Goal: Task Accomplishment & Management: Complete application form

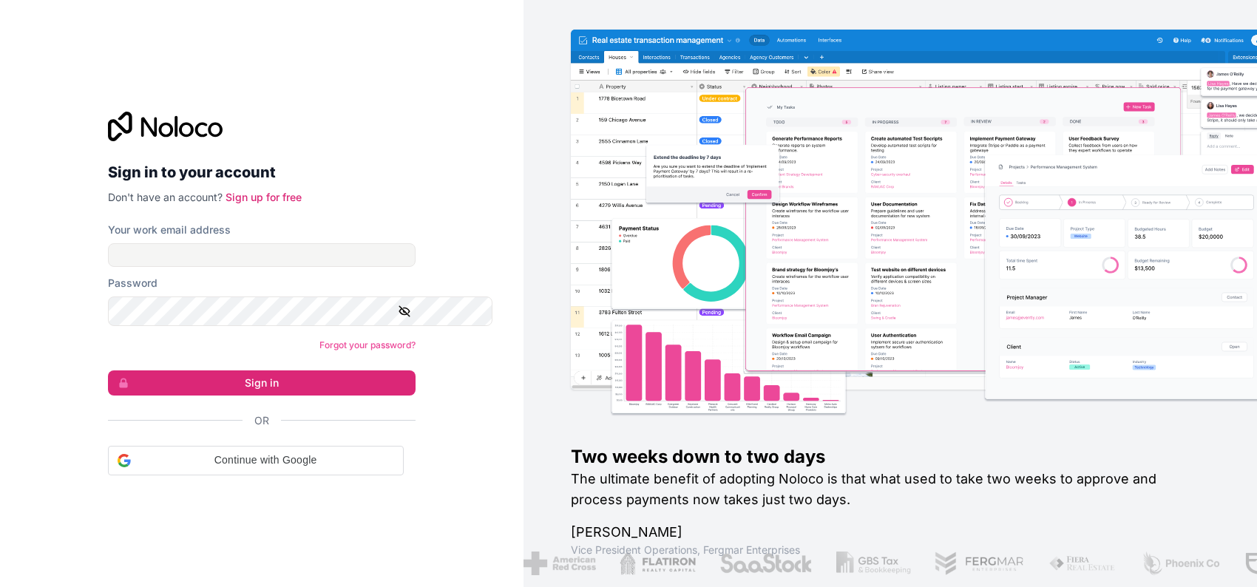
scroll to position [2290, 0]
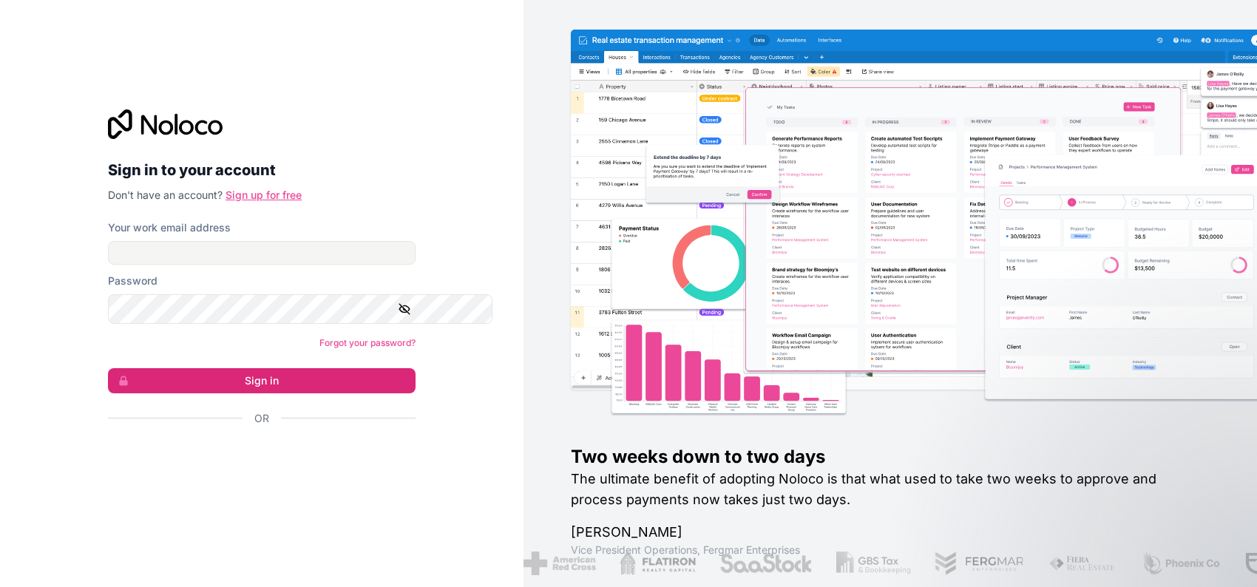
click at [275, 189] on link "Sign up for free" at bounding box center [264, 195] width 76 height 13
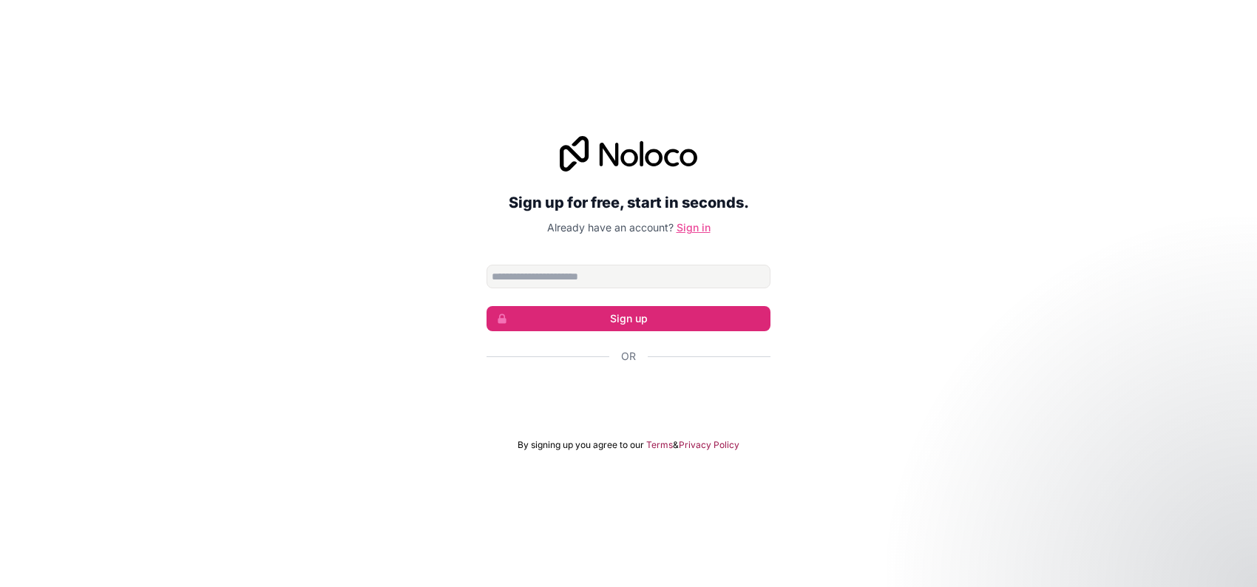
click at [711, 221] on link "Sign in" at bounding box center [694, 227] width 34 height 13
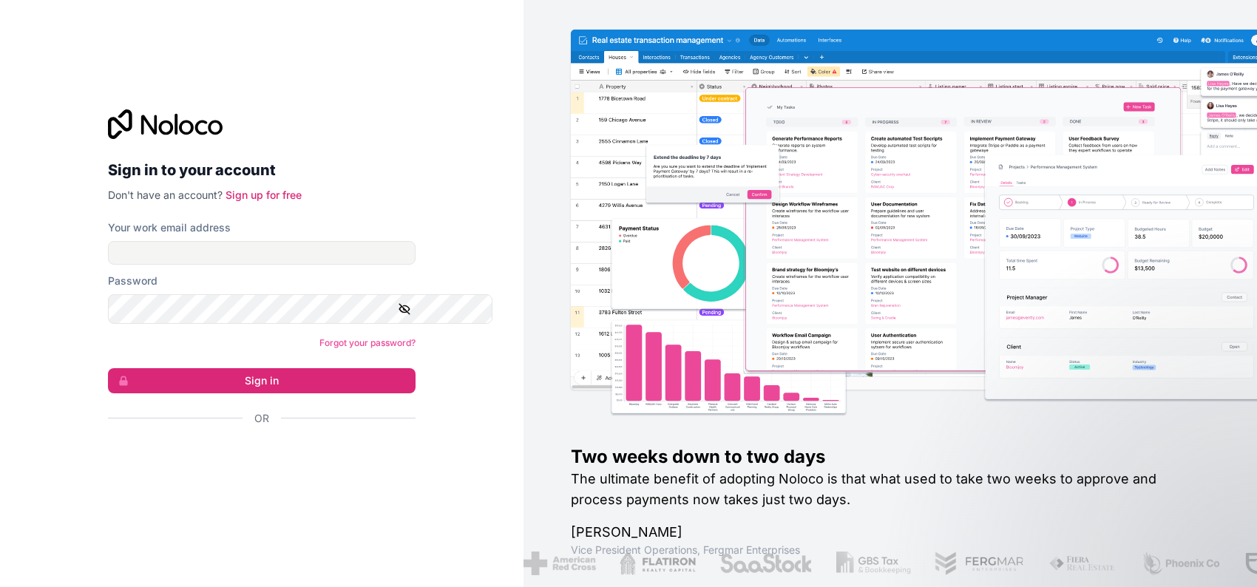
click at [222, 230] on div "Your work email address" at bounding box center [262, 242] width 308 height 44
click at [216, 241] on input "Your work email address" at bounding box center [262, 253] width 308 height 24
click at [259, 189] on link "Sign up for free" at bounding box center [264, 195] width 76 height 13
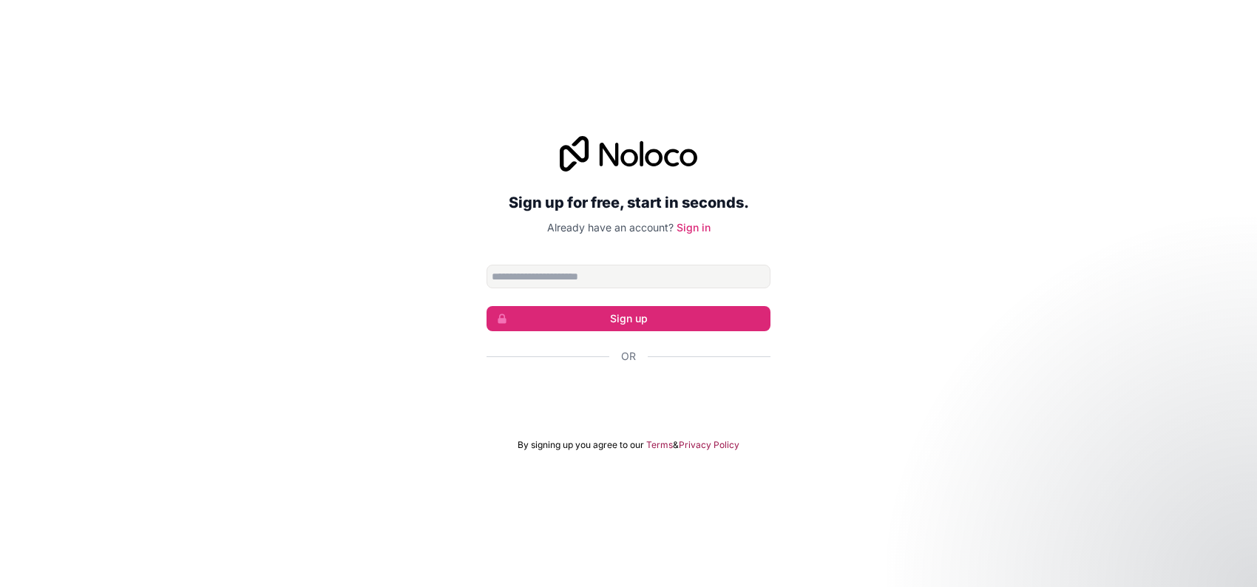
click at [555, 265] on input "Email address" at bounding box center [629, 277] width 284 height 24
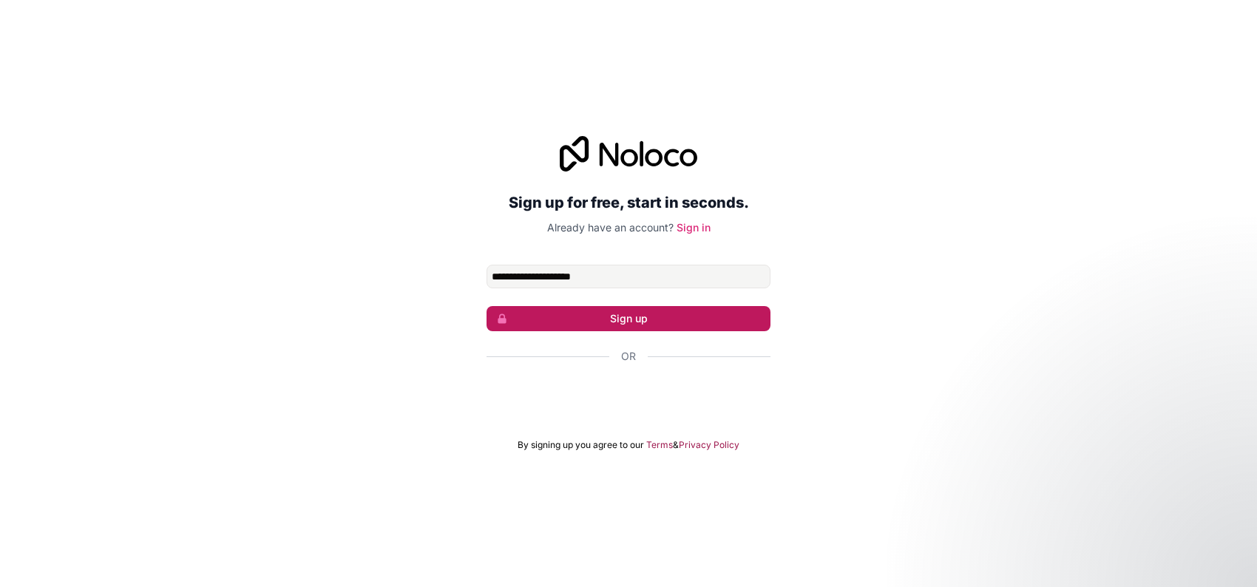
type input "**********"
click at [548, 319] on button "Sign up" at bounding box center [629, 318] width 284 height 25
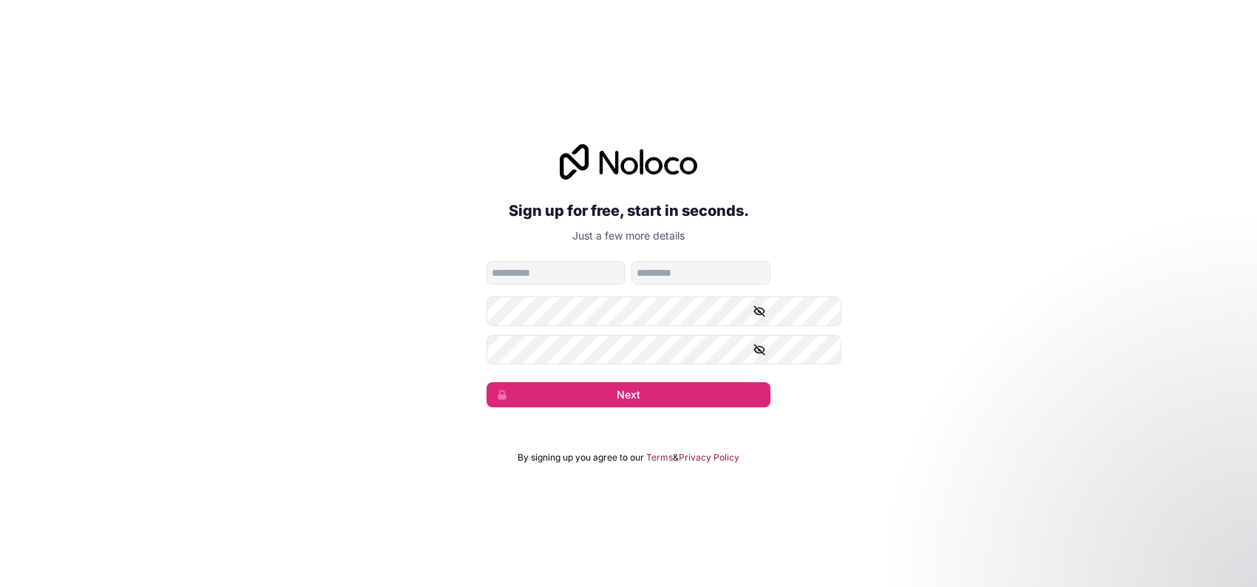
click at [529, 279] on input "given-name" at bounding box center [556, 273] width 139 height 24
type input "*****"
click at [529, 284] on input "*****" at bounding box center [556, 273] width 139 height 24
click at [660, 407] on button "Next" at bounding box center [629, 394] width 284 height 25
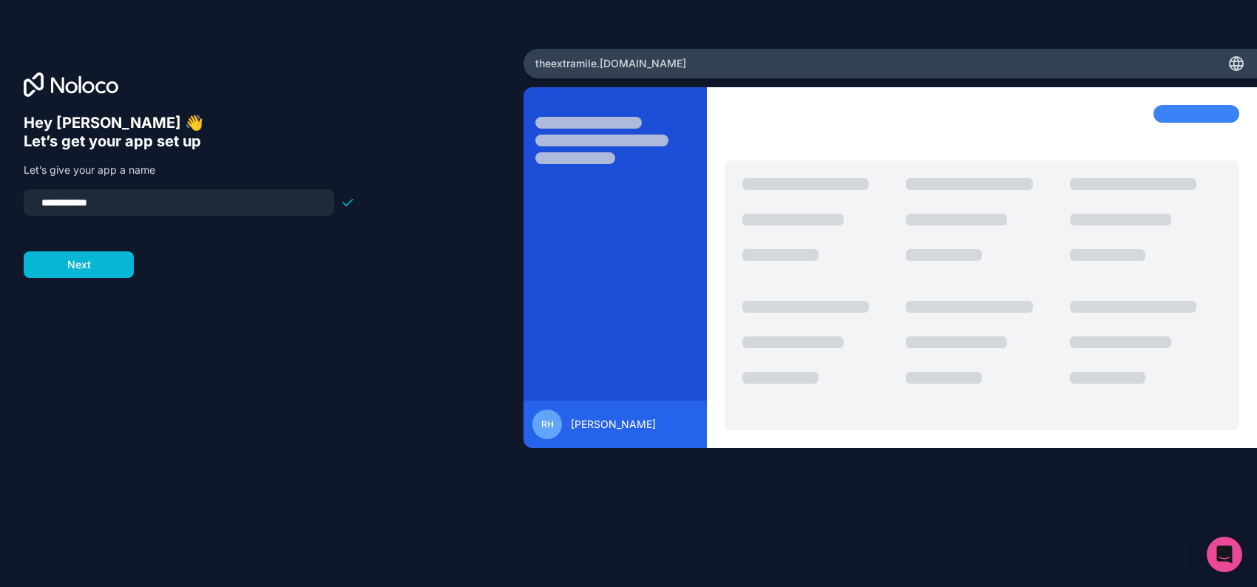
type input "**********"
click at [106, 336] on div "**********" at bounding box center [262, 314] width 476 height 401
click at [316, 92] on div at bounding box center [262, 84] width 476 height 24
click at [91, 278] on button "Next" at bounding box center [79, 264] width 110 height 27
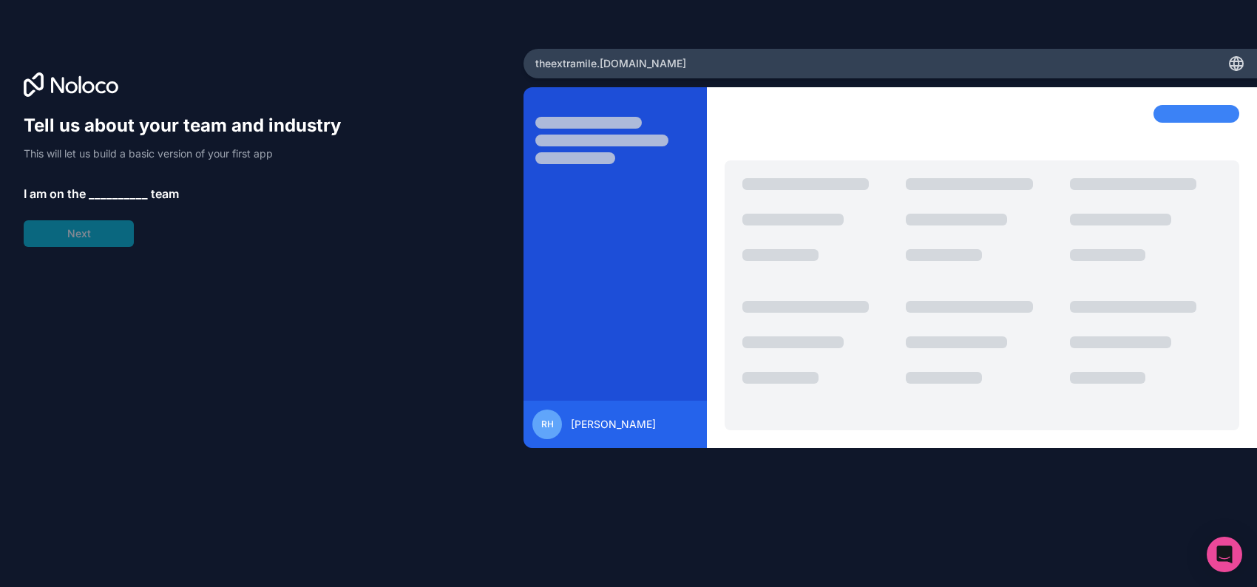
click at [123, 203] on span "__________" at bounding box center [118, 194] width 59 height 18
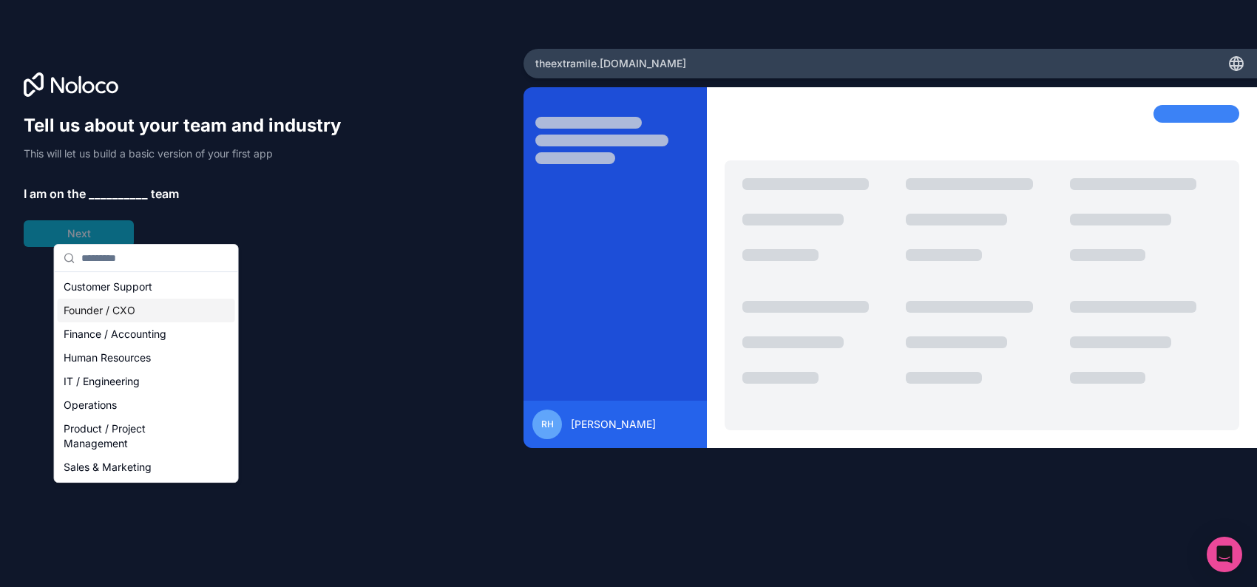
scroll to position [58, 0]
click at [121, 346] on div "Human Resources" at bounding box center [146, 358] width 177 height 24
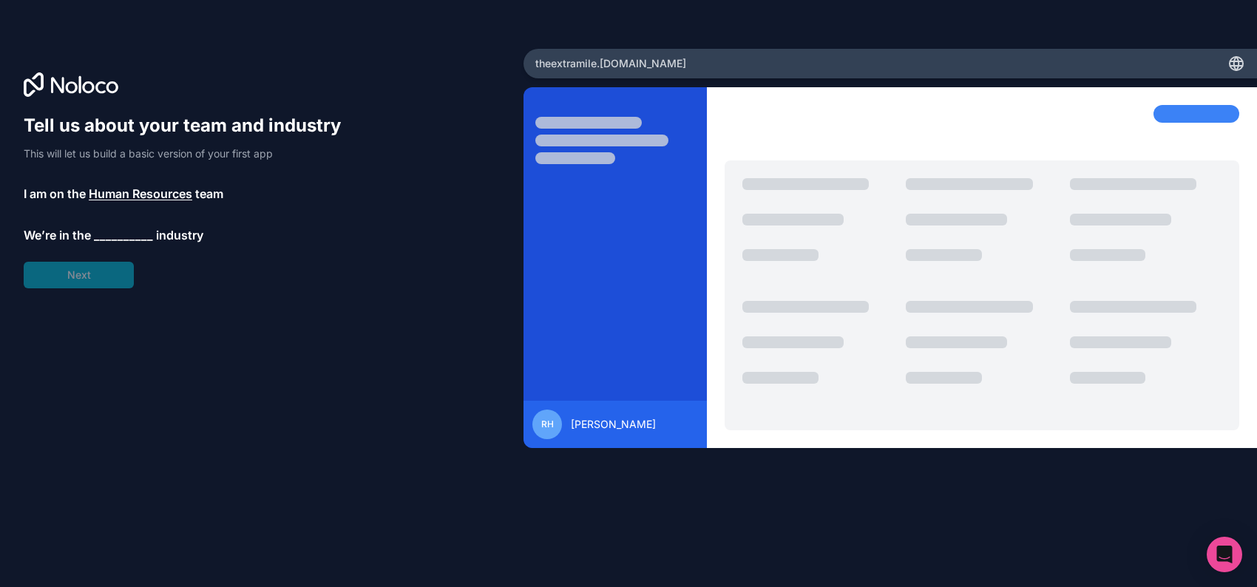
click at [126, 244] on span "__________" at bounding box center [123, 235] width 59 height 18
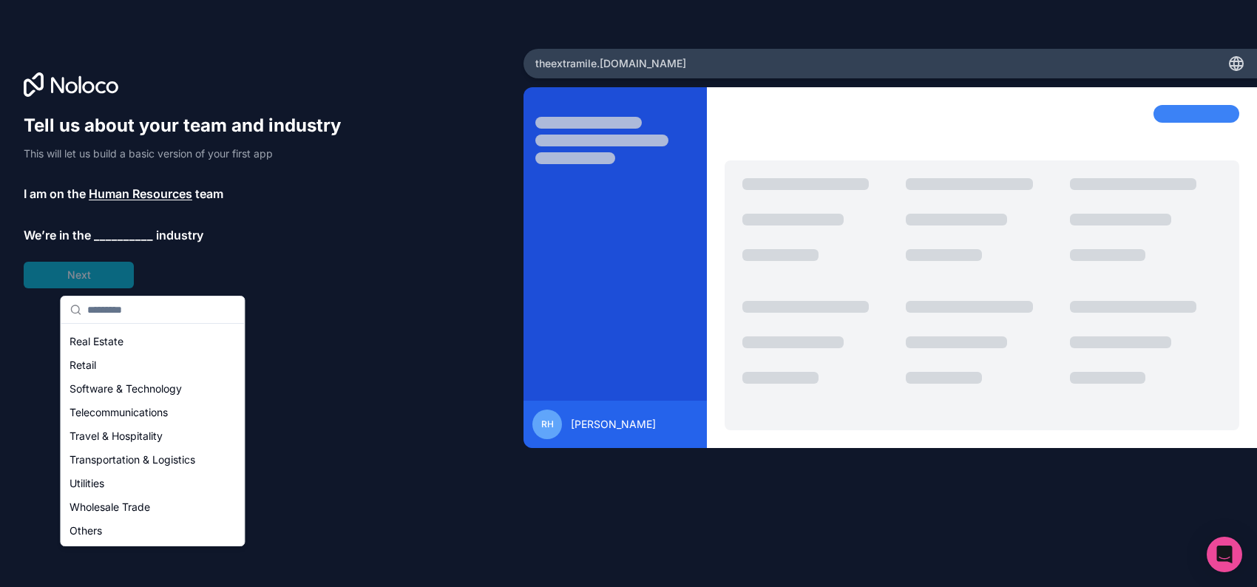
scroll to position [509, 0]
click at [160, 532] on div "Others" at bounding box center [152, 531] width 177 height 24
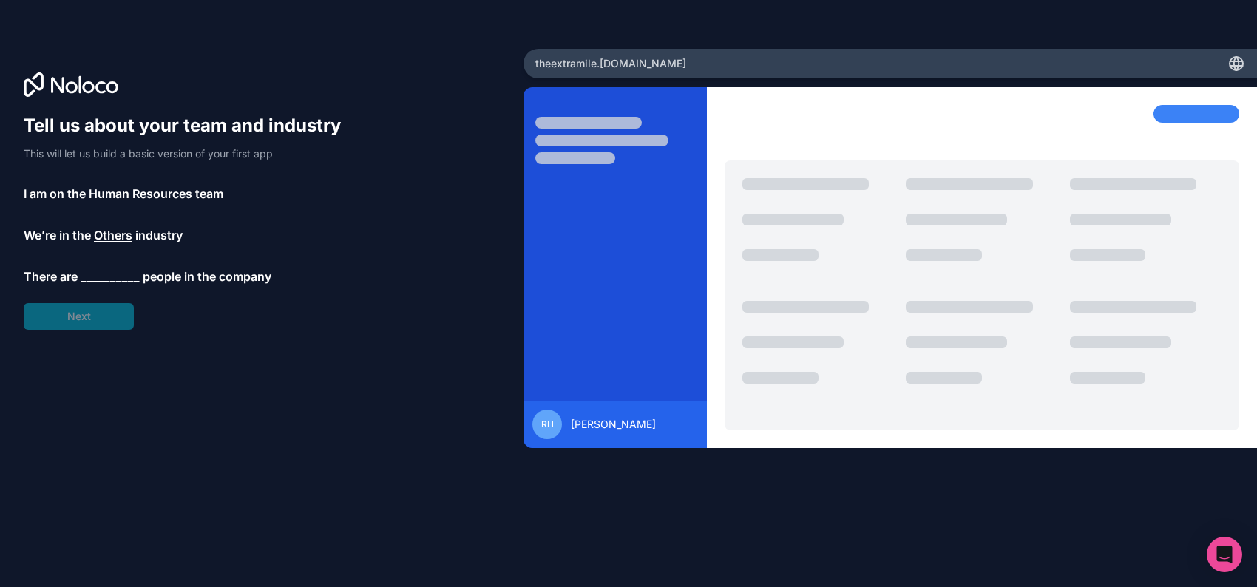
click at [136, 285] on span "__________" at bounding box center [110, 277] width 59 height 18
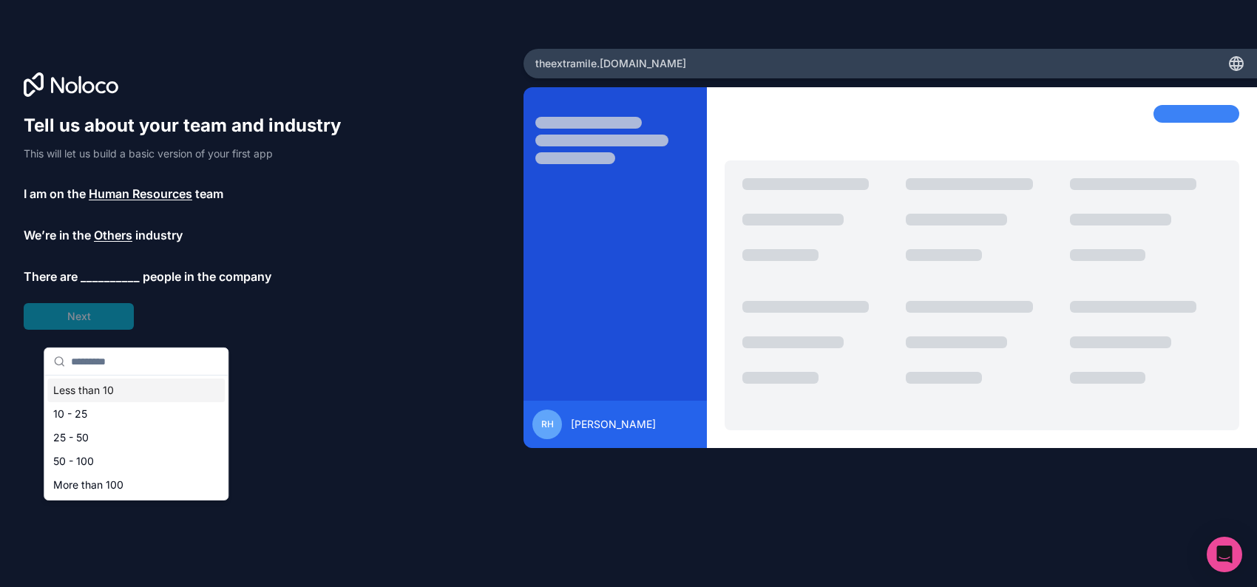
click at [90, 402] on div "Less than 10" at bounding box center [135, 391] width 177 height 24
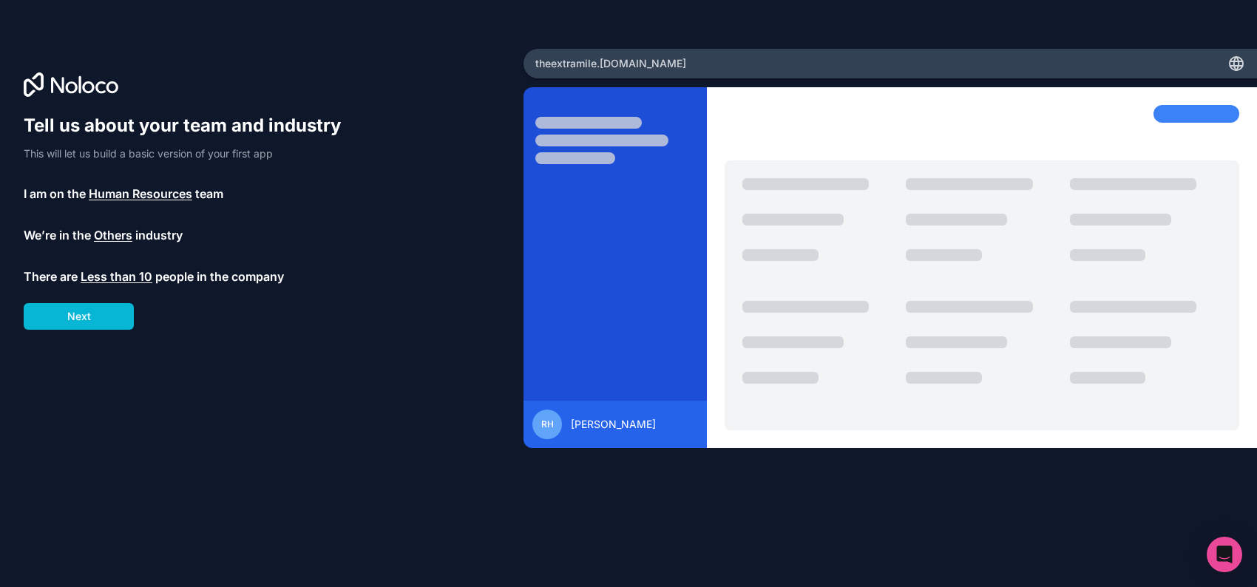
click at [174, 203] on span "Human Resources" at bounding box center [141, 194] width 104 height 18
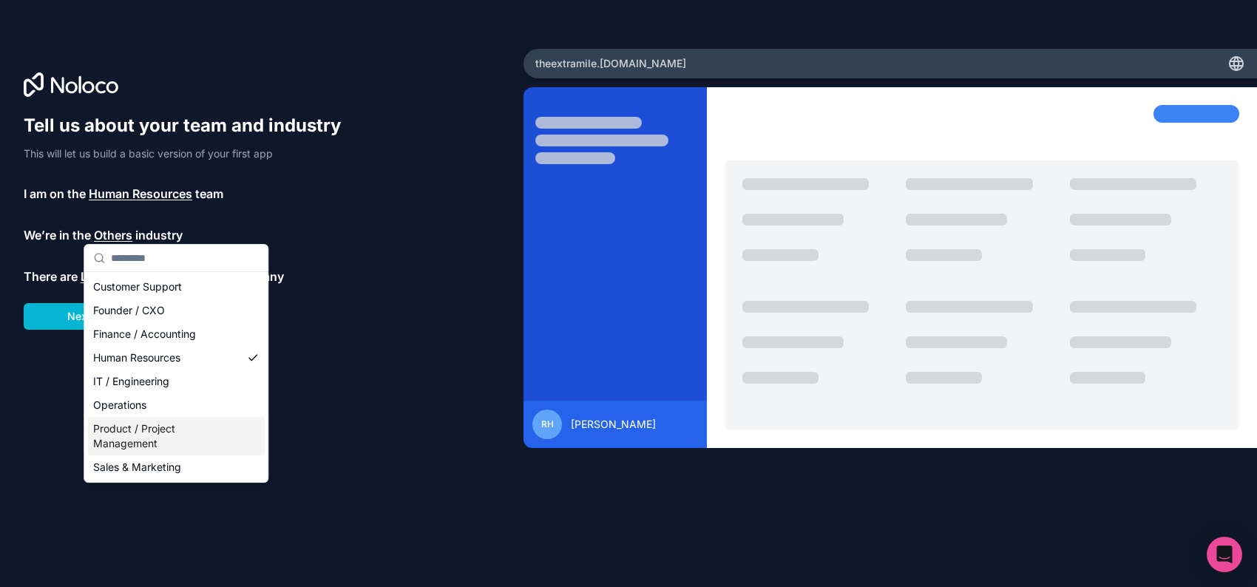
scroll to position [58, 0]
click at [165, 455] on div "Product / Project Management" at bounding box center [175, 436] width 177 height 38
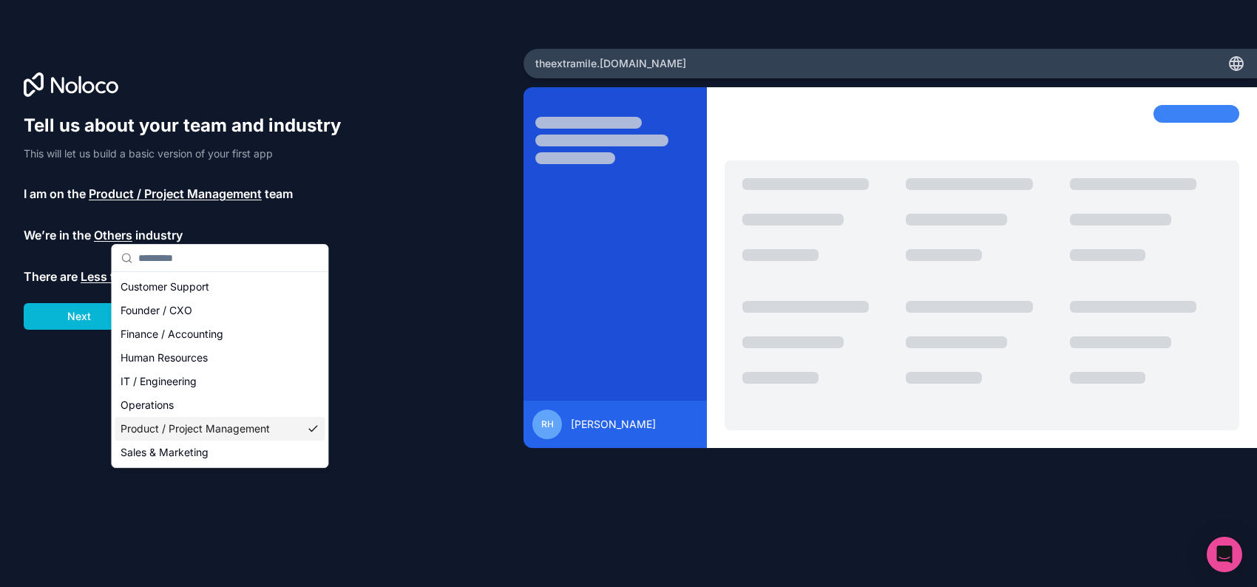
scroll to position [40, 0]
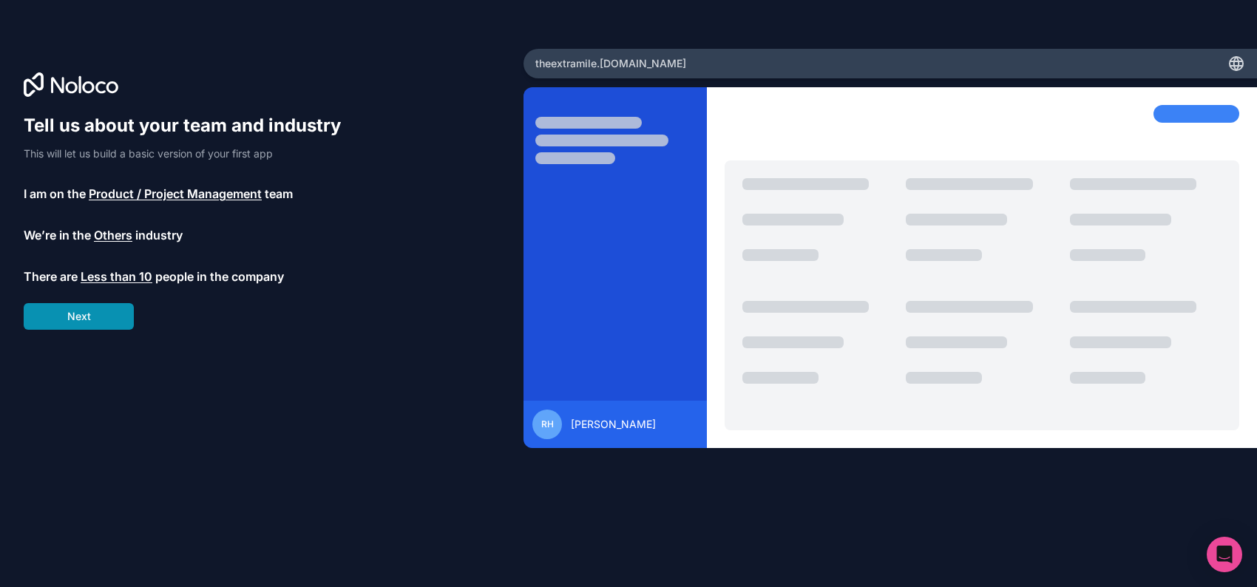
click at [83, 330] on button "Next" at bounding box center [79, 316] width 110 height 27
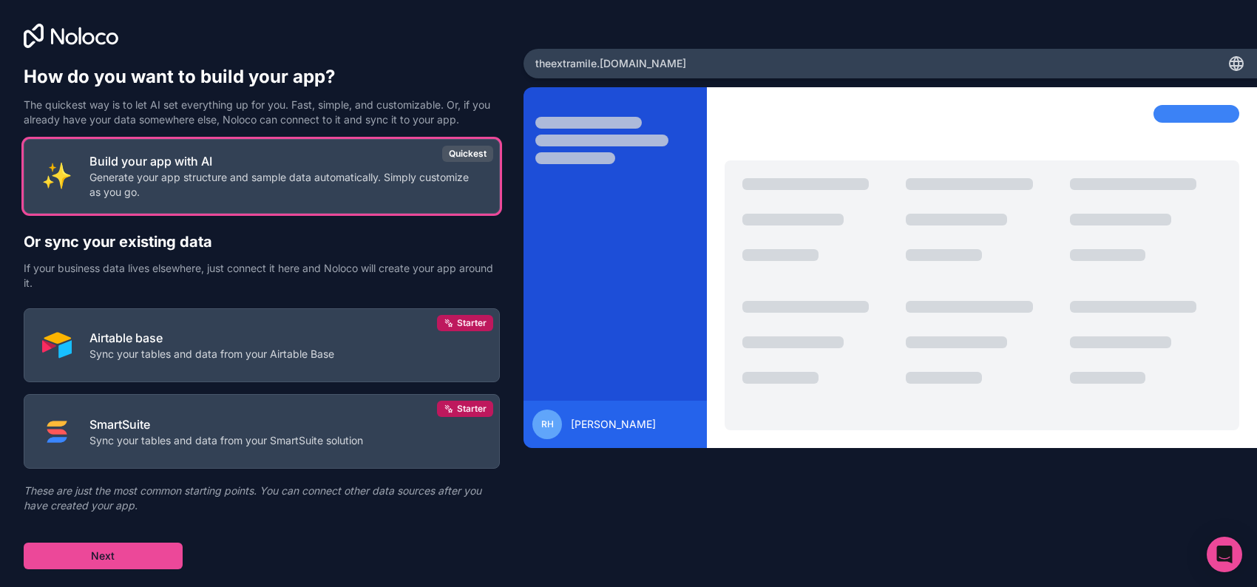
click at [1256, 444] on div at bounding box center [1256, 293] width 1 height 587
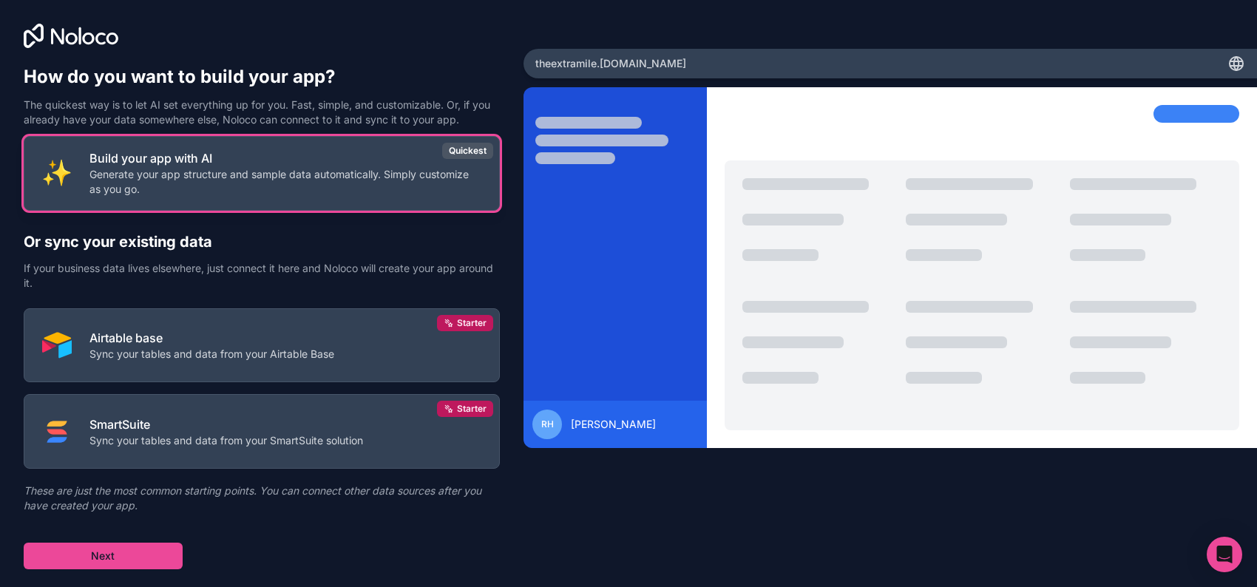
click at [284, 167] on p "Generate your app structure and sample data automatically. Simply customize as …" at bounding box center [285, 182] width 392 height 30
click at [268, 167] on p "Generate your app structure and sample data automatically. Simply customize as …" at bounding box center [285, 182] width 392 height 30
click at [292, 149] on p "Build your app with AI" at bounding box center [285, 158] width 392 height 18
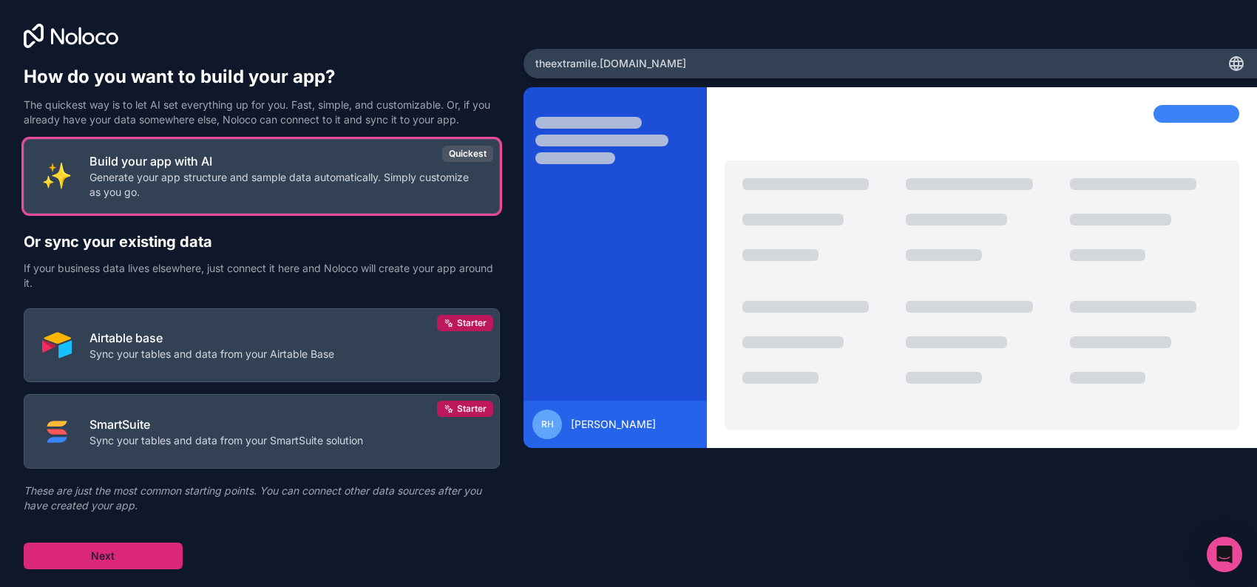
click at [121, 569] on button "Next" at bounding box center [103, 556] width 159 height 27
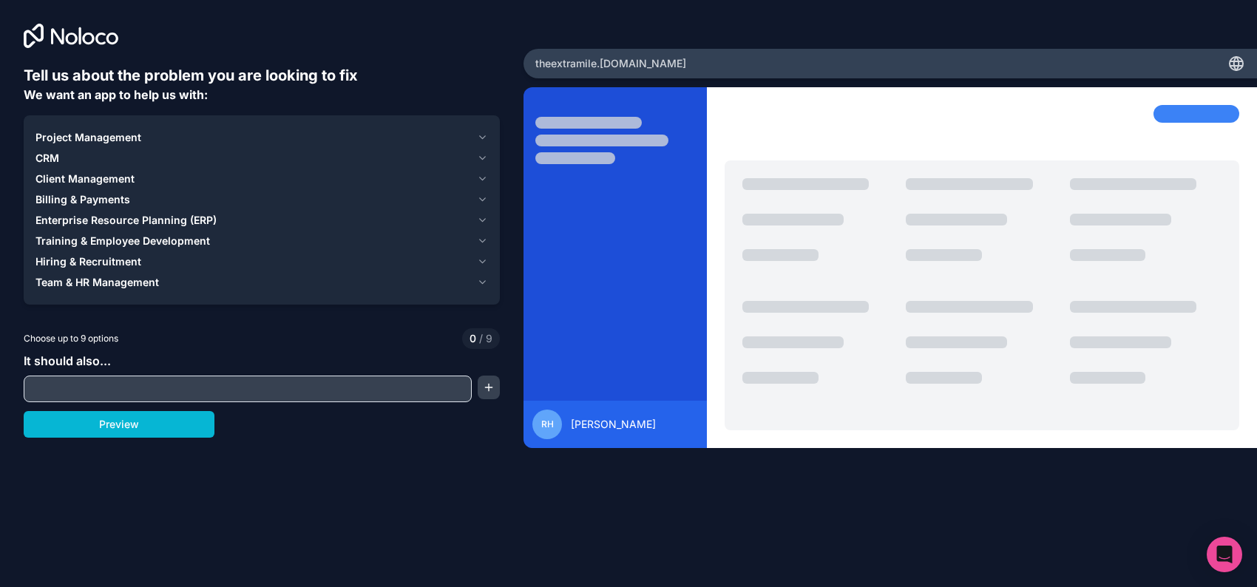
click at [93, 166] on div "CRM" at bounding box center [253, 158] width 436 height 15
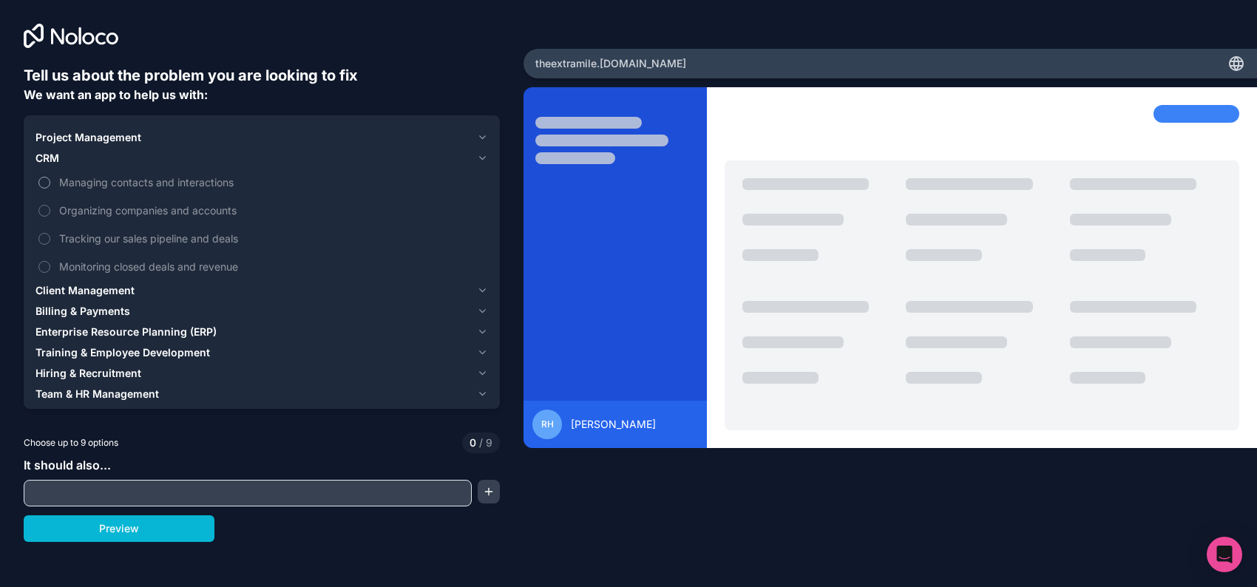
click at [73, 190] on span "Managing contacts and interactions" at bounding box center [272, 182] width 426 height 16
click at [50, 189] on button "Managing contacts and interactions" at bounding box center [44, 183] width 12 height 12
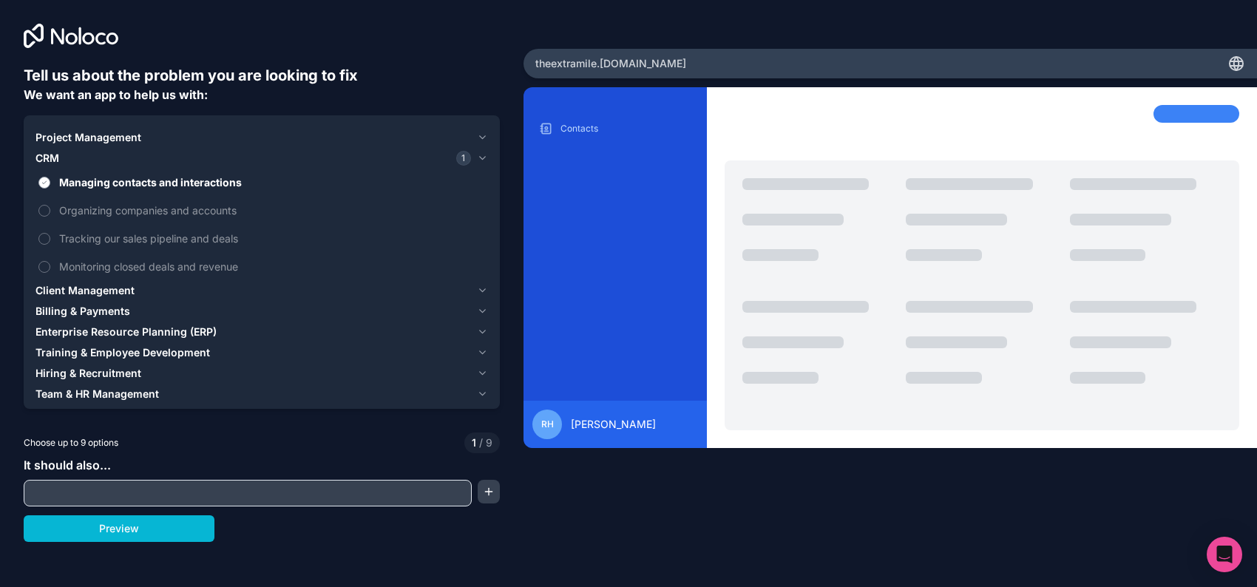
click at [63, 196] on label "Managing contacts and interactions" at bounding box center [261, 182] width 453 height 27
click at [50, 189] on button "Managing contacts and interactions" at bounding box center [44, 183] width 12 height 12
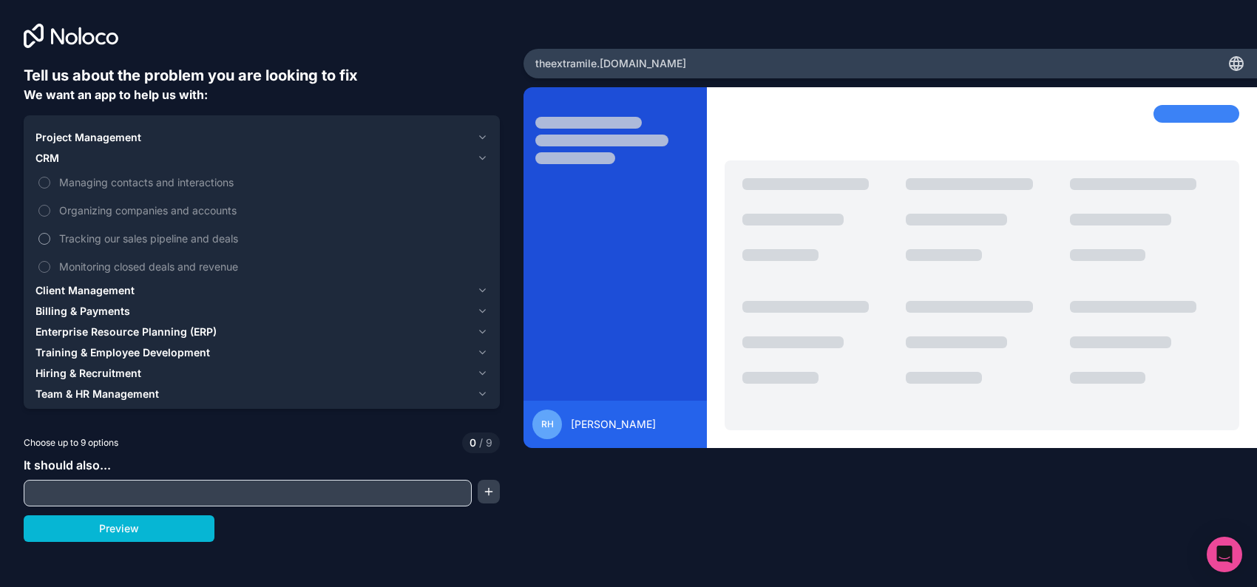
click at [61, 252] on label "Tracking our sales pipeline and deals" at bounding box center [261, 238] width 453 height 27
click at [50, 245] on button "Tracking our sales pipeline and deals" at bounding box center [44, 239] width 12 height 12
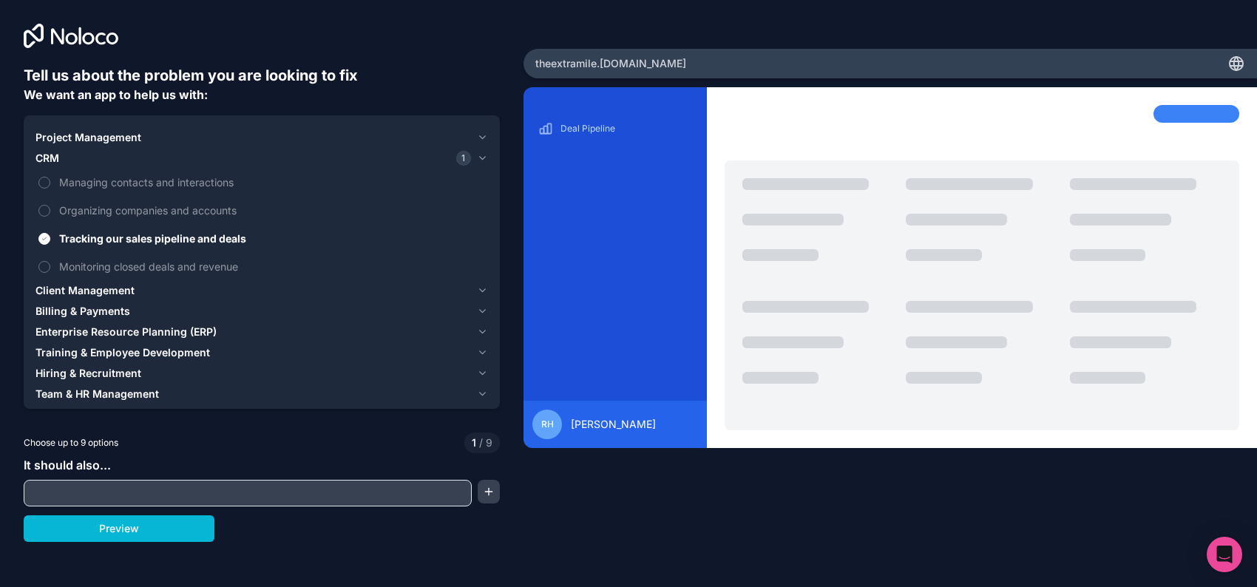
click at [91, 145] on span "Project Management" at bounding box center [88, 137] width 106 height 15
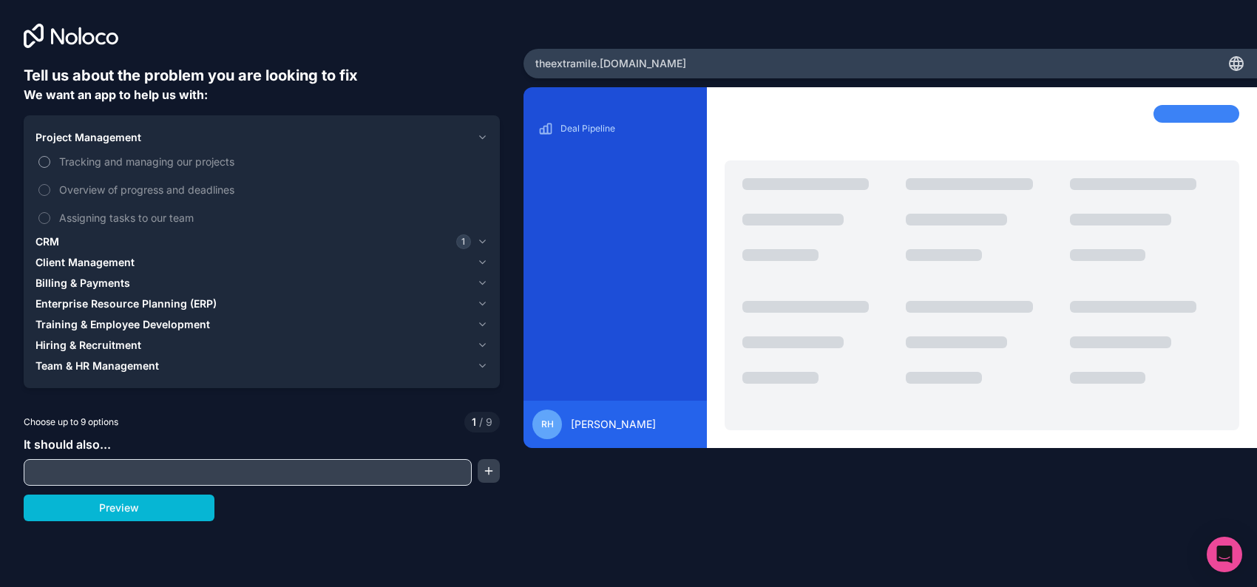
click at [50, 168] on button "Tracking and managing our projects" at bounding box center [44, 162] width 12 height 12
click at [68, 270] on span "Client Management" at bounding box center [84, 262] width 99 height 15
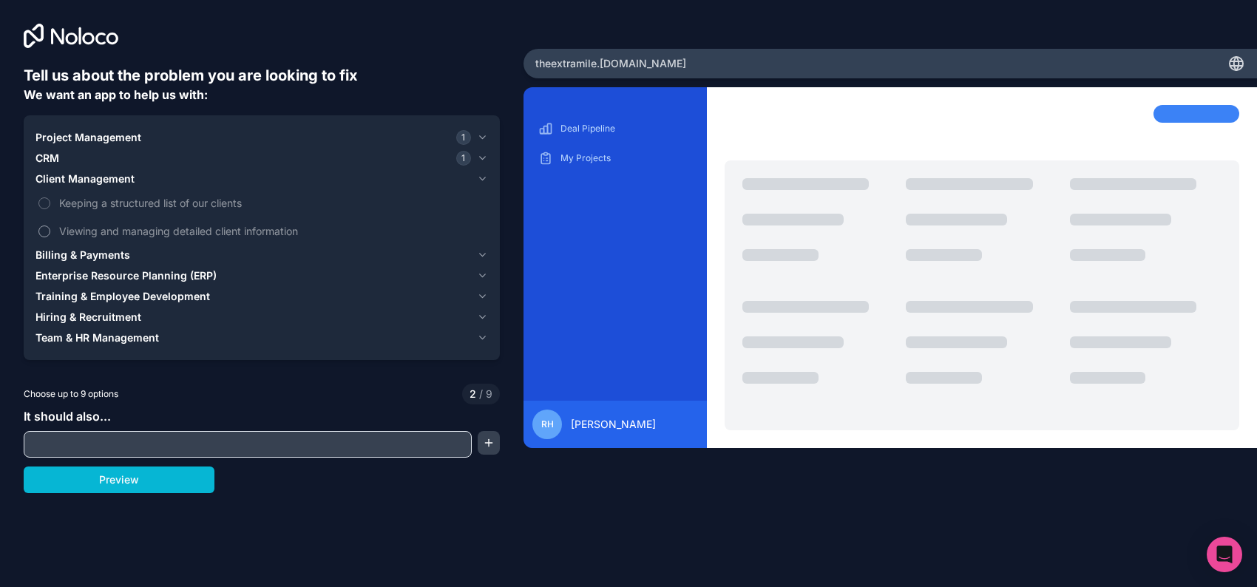
click at [56, 245] on label "Viewing and managing detailed client information" at bounding box center [261, 230] width 453 height 27
click at [50, 237] on button "Viewing and managing detailed client information" at bounding box center [44, 232] width 12 height 12
click at [72, 262] on span "Billing & Payments" at bounding box center [82, 255] width 95 height 15
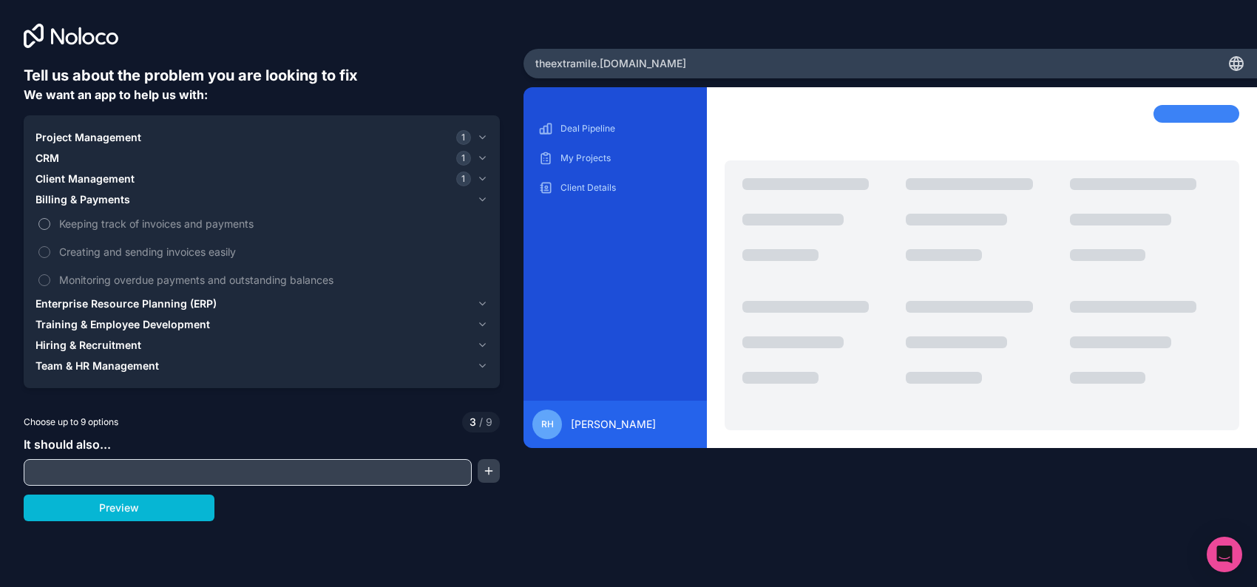
click at [133, 231] on span "Keeping track of invoices and payments" at bounding box center [272, 224] width 426 height 16
click at [50, 230] on button "Keeping track of invoices and payments" at bounding box center [44, 224] width 12 height 12
click at [54, 311] on span "Enterprise Resource Planning (ERP)" at bounding box center [125, 304] width 181 height 15
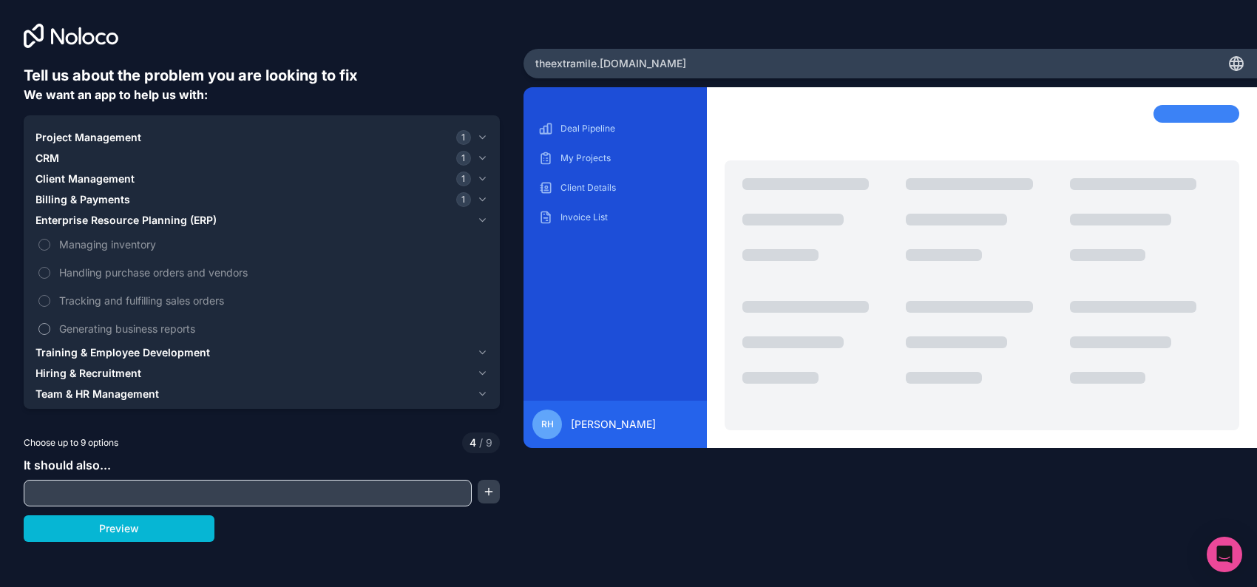
click at [50, 335] on button "Generating business reports" at bounding box center [44, 329] width 12 height 12
type button "on"
click at [210, 360] on span "Training & Employee Development" at bounding box center [122, 352] width 174 height 15
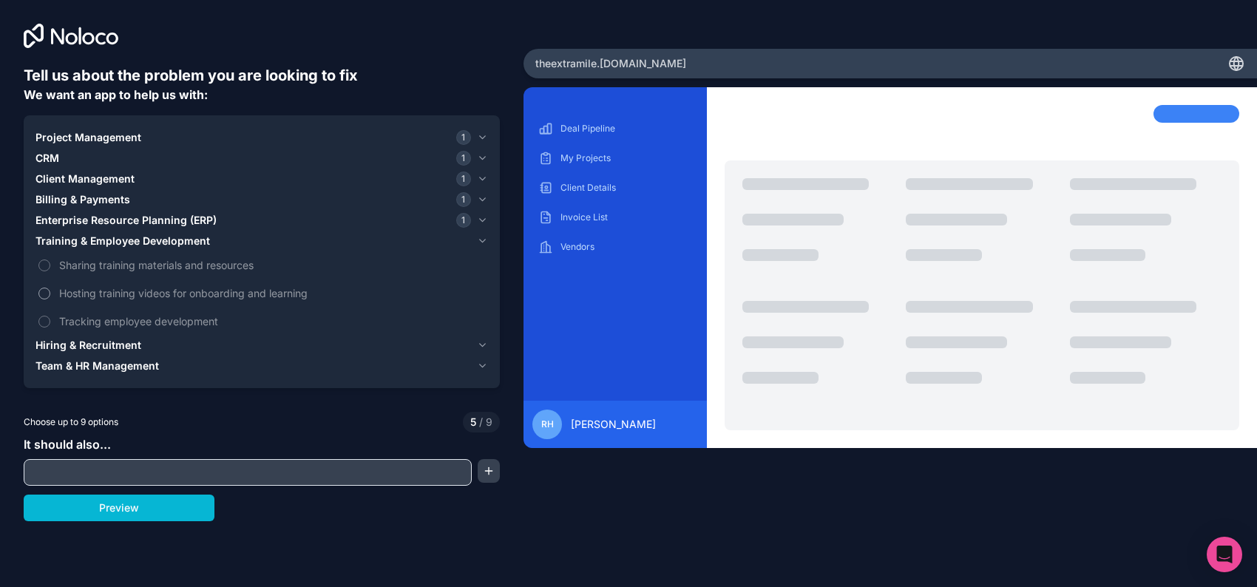
click at [172, 301] on span "Hosting training videos for onboarding and learning" at bounding box center [272, 293] width 426 height 16
click at [50, 299] on button "Hosting training videos for onboarding and learning" at bounding box center [44, 294] width 12 height 12
click at [104, 353] on span "Hiring & Recruitment" at bounding box center [88, 345] width 106 height 15
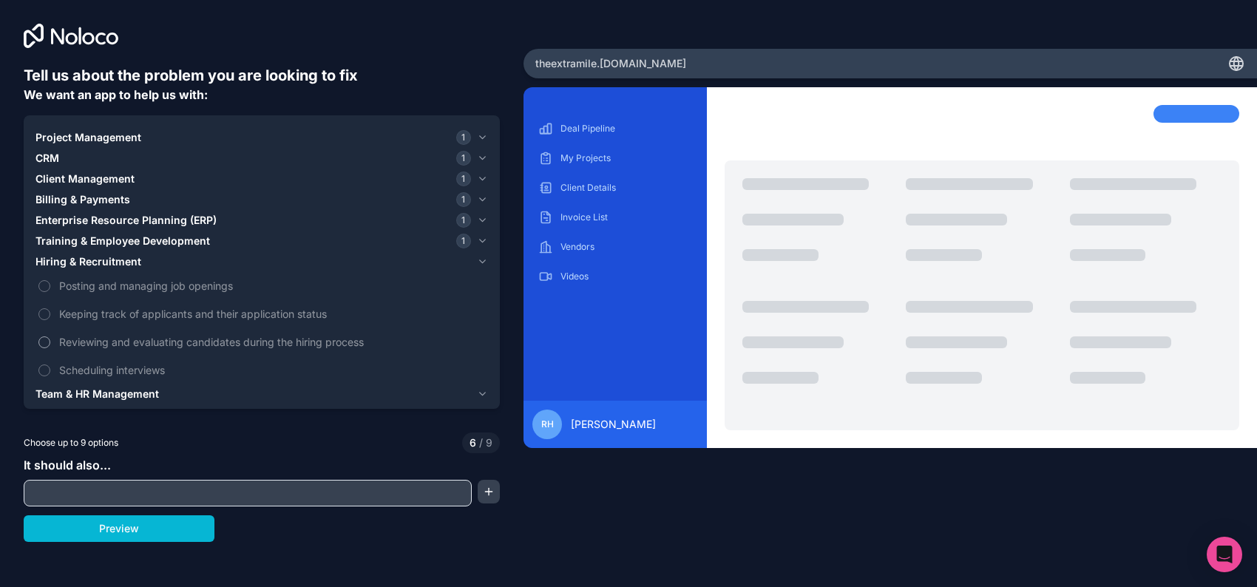
click at [140, 350] on span "Reviewing and evaluating candidates during the hiring process" at bounding box center [272, 342] width 426 height 16
click at [50, 348] on button "Reviewing and evaluating candidates during the hiring process" at bounding box center [44, 342] width 12 height 12
click at [103, 207] on span "Billing & Payments" at bounding box center [82, 199] width 95 height 15
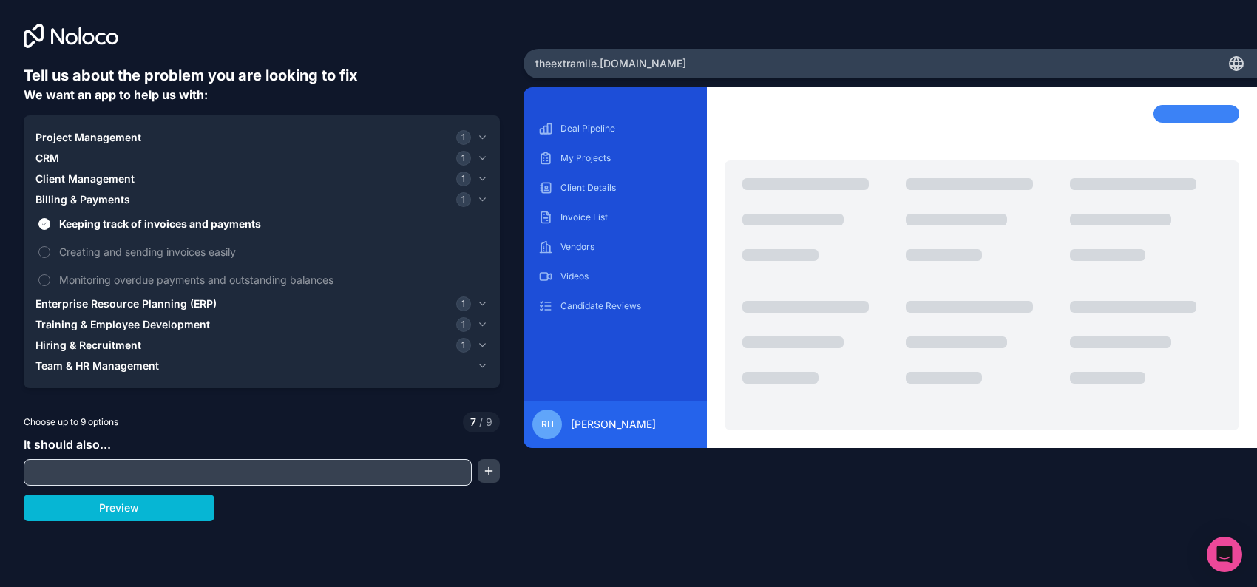
click at [68, 145] on span "Project Management" at bounding box center [88, 137] width 106 height 15
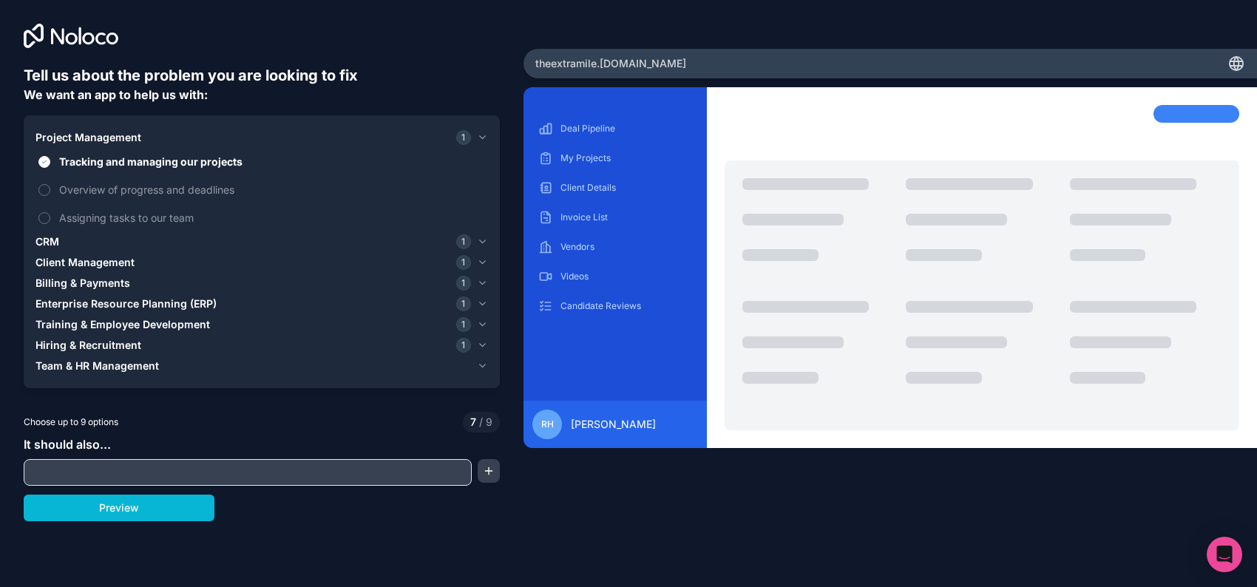
click at [58, 249] on span "CRM" at bounding box center [47, 241] width 24 height 15
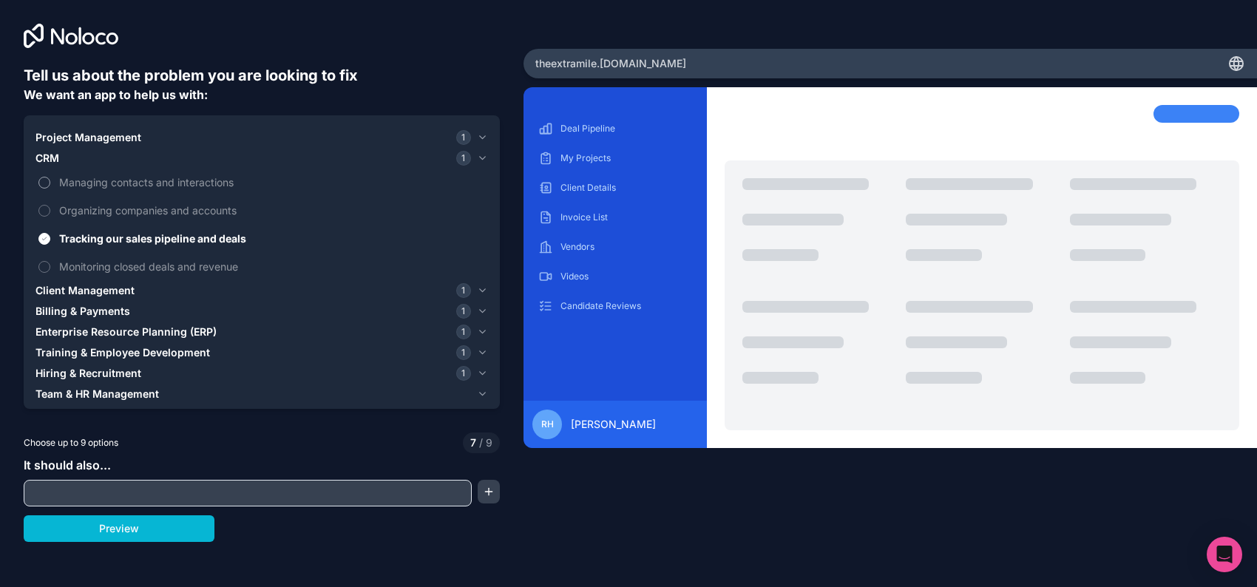
click at [48, 189] on button "Managing contacts and interactions" at bounding box center [44, 183] width 12 height 12
click at [91, 298] on span "Client Management" at bounding box center [84, 290] width 99 height 15
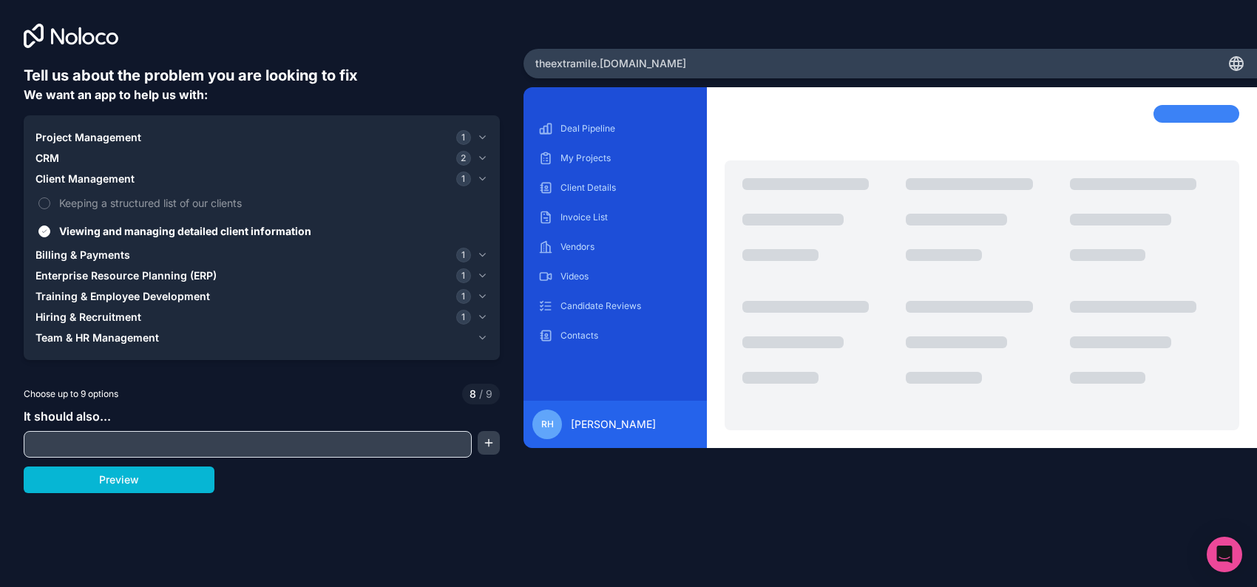
click at [68, 262] on span "Billing & Payments" at bounding box center [82, 255] width 95 height 15
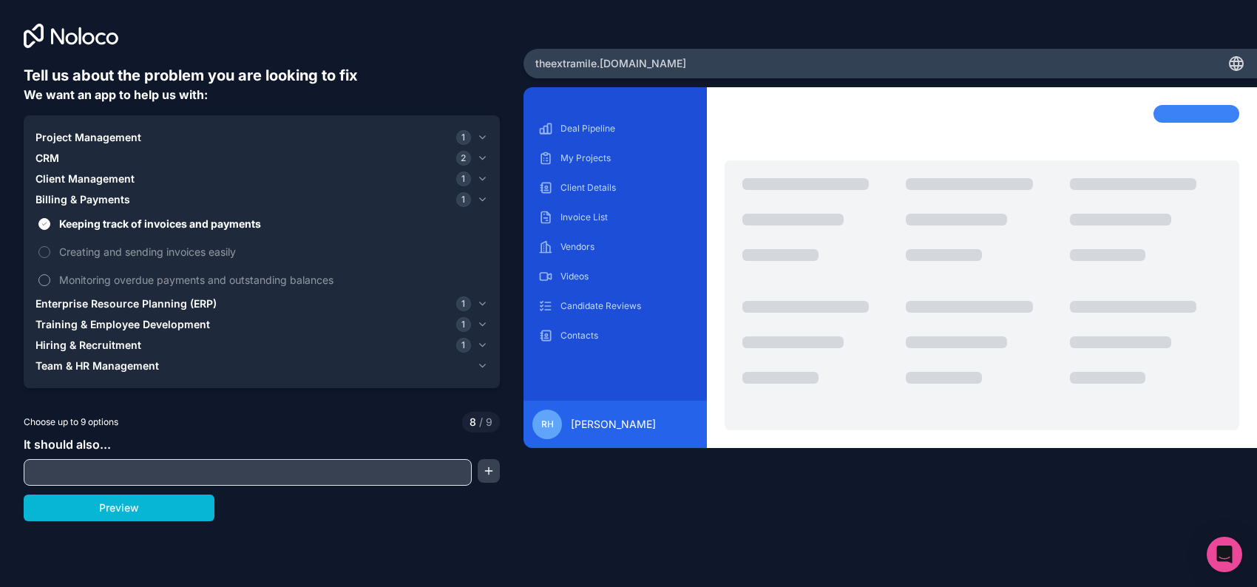
click at [50, 286] on button "Monitoring overdue payments and outstanding balances" at bounding box center [44, 280] width 12 height 12
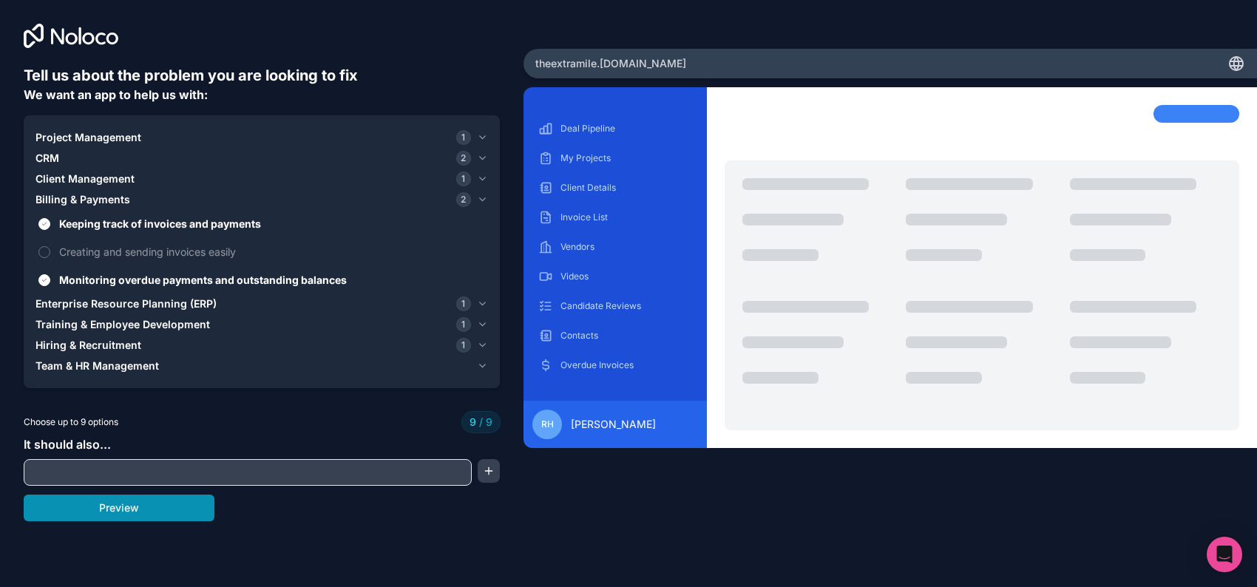
click at [138, 521] on button "Preview" at bounding box center [119, 508] width 191 height 27
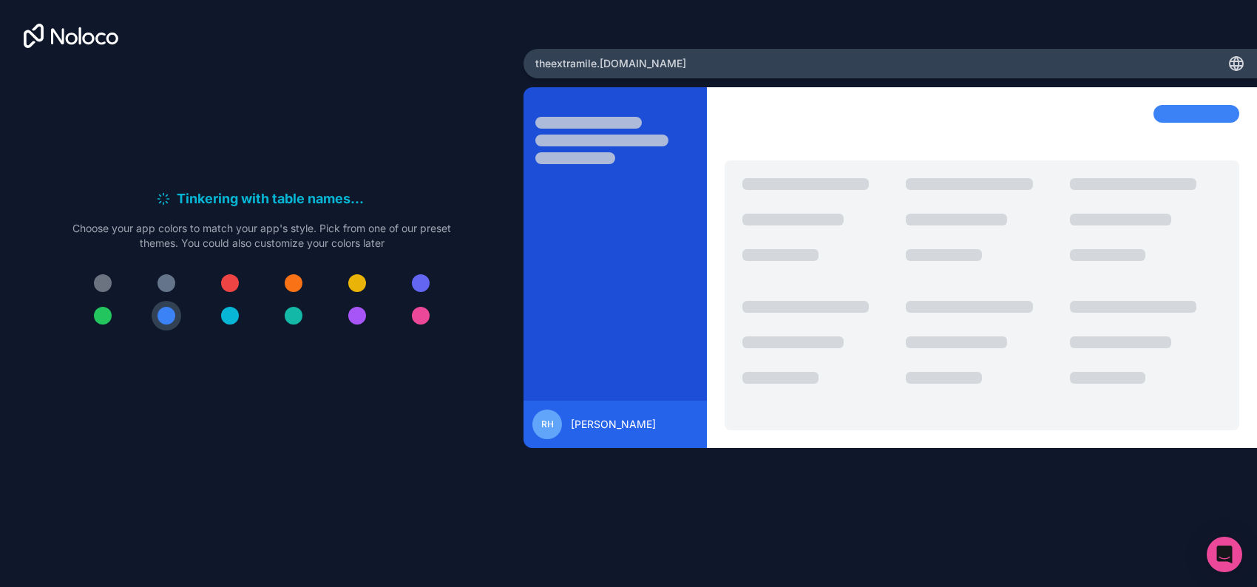
scroll to position [0, 0]
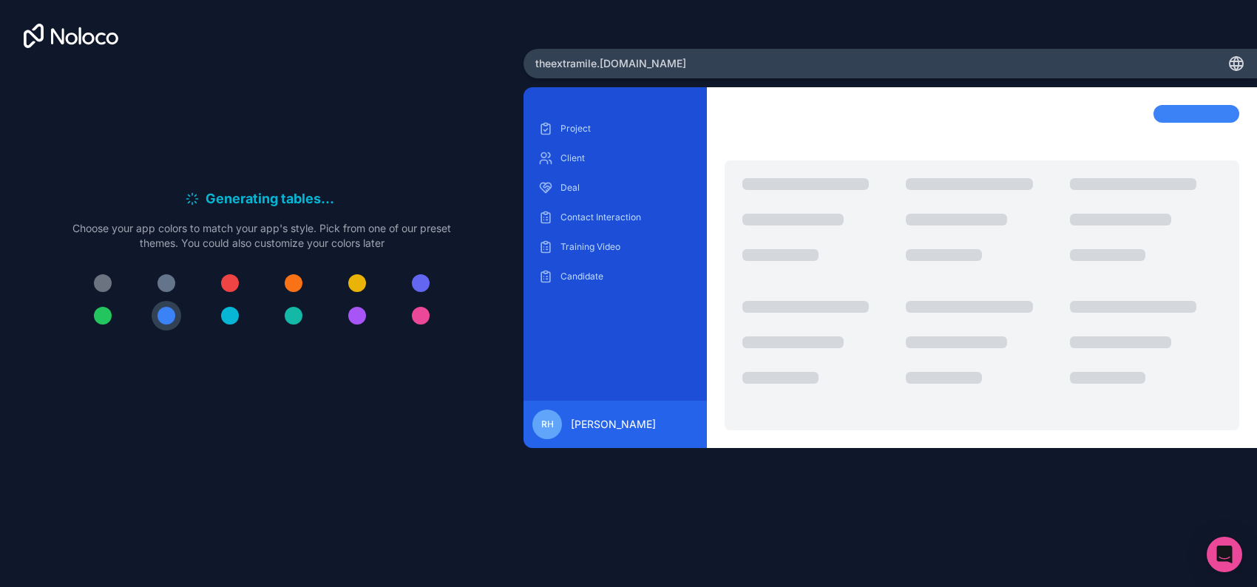
click at [232, 298] on button at bounding box center [230, 283] width 30 height 30
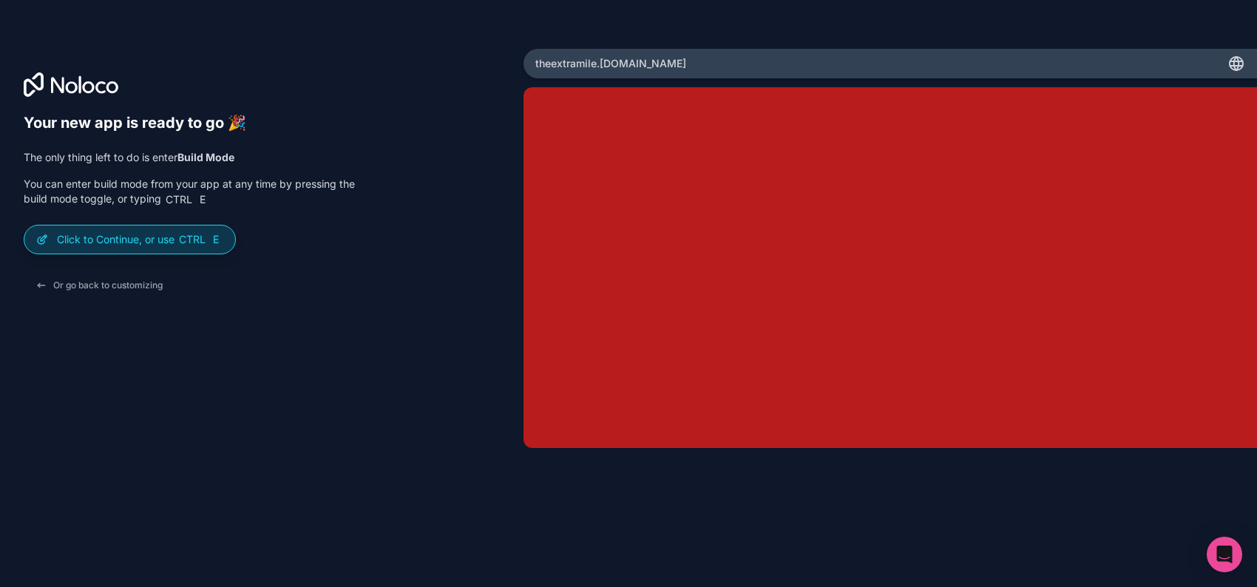
click at [143, 247] on p "Click to Continue, or use Ctrl E" at bounding box center [140, 239] width 166 height 15
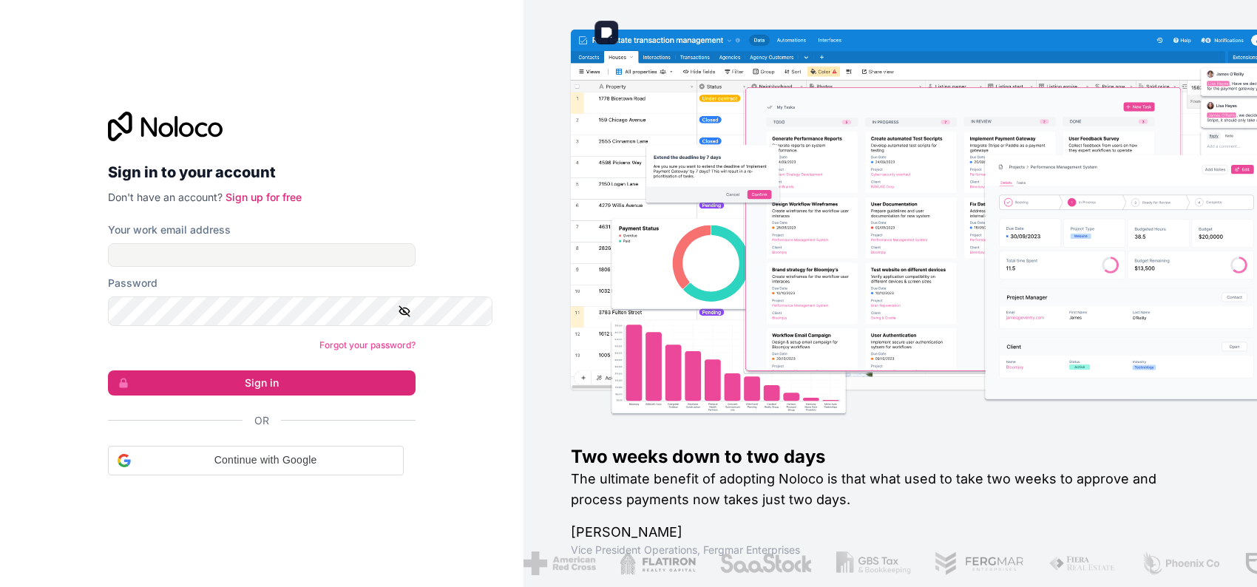
scroll to position [2290, 0]
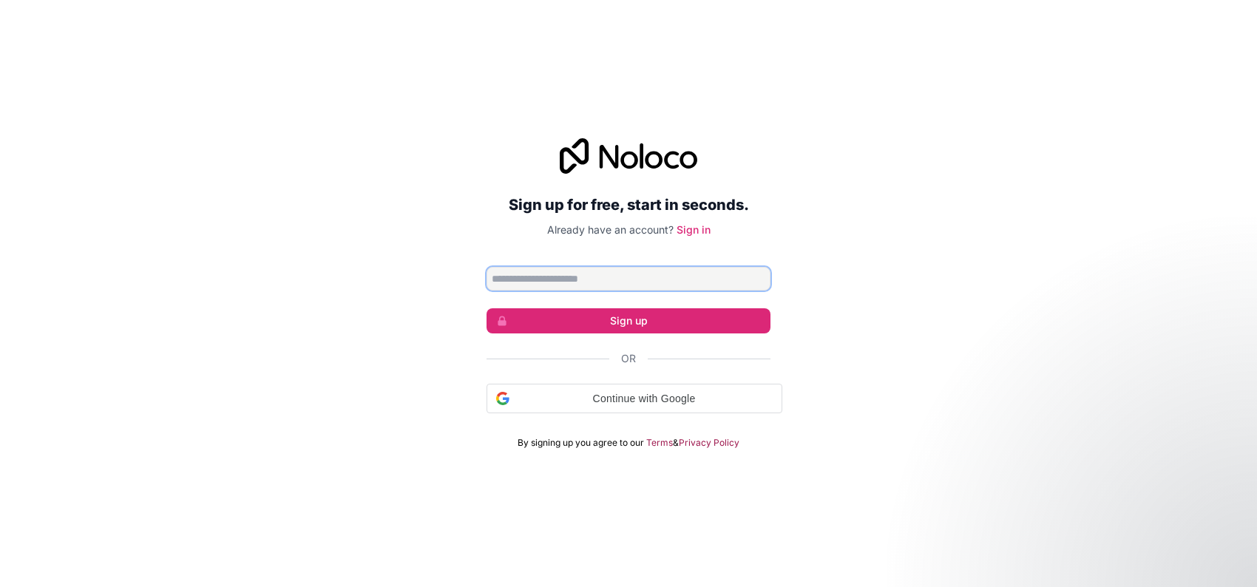
scroll to position [2290, 0]
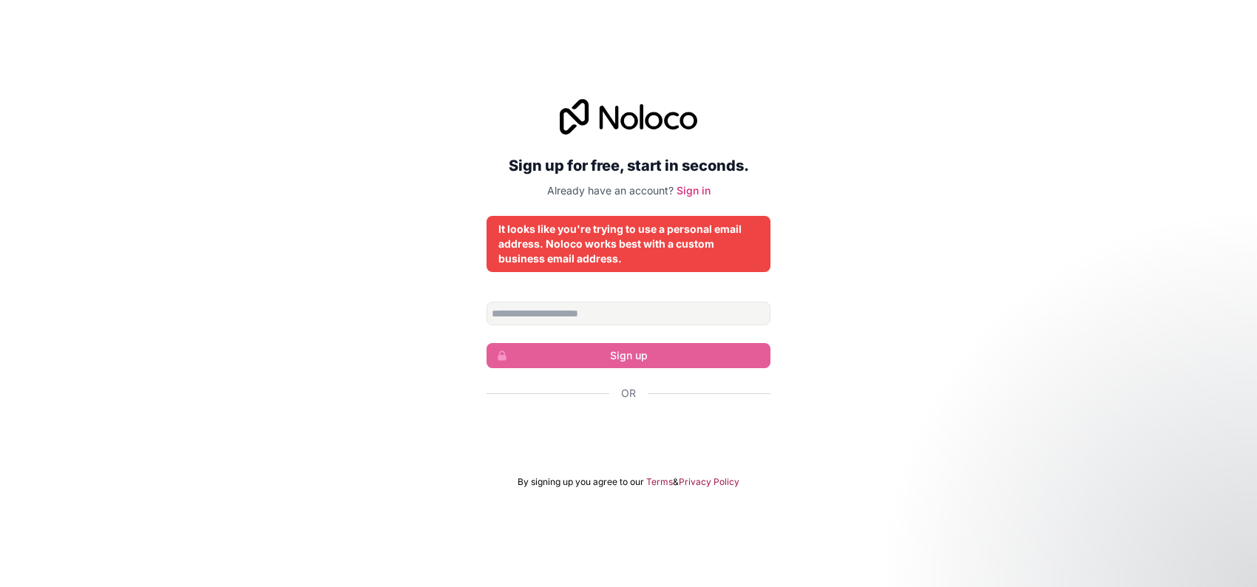
click at [551, 305] on div "Sign up for free, start in seconds. Already have an account? Sign in It looks l…" at bounding box center [629, 293] width 284 height 389
click at [574, 317] on input "Email address" at bounding box center [629, 314] width 284 height 24
click at [592, 318] on input "Email address" at bounding box center [629, 314] width 284 height 24
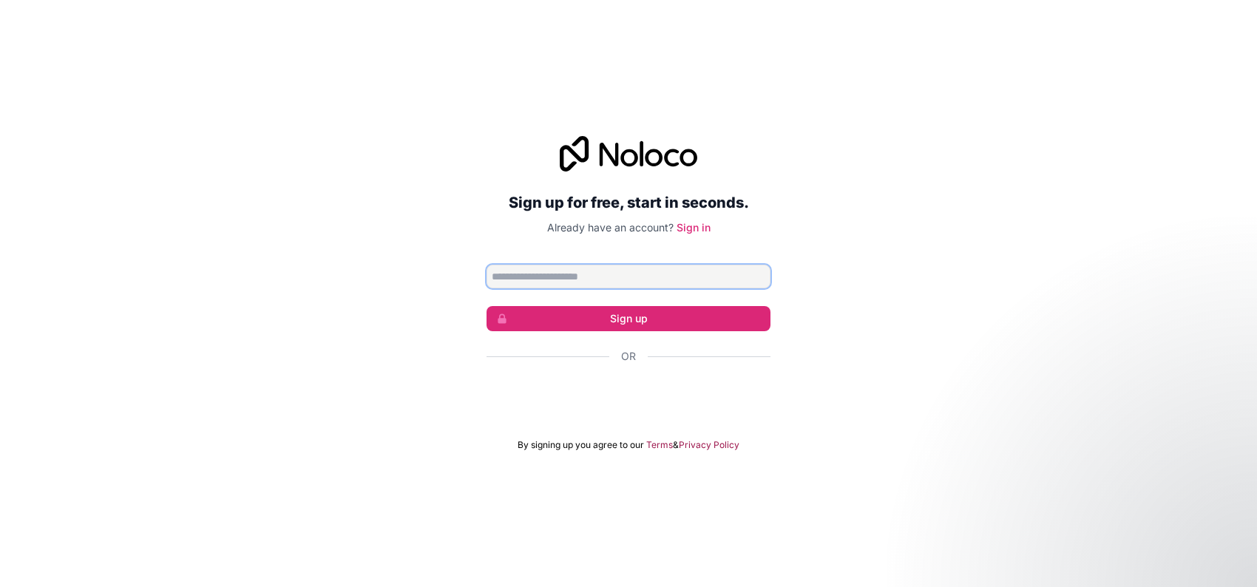
scroll to position [2290, 0]
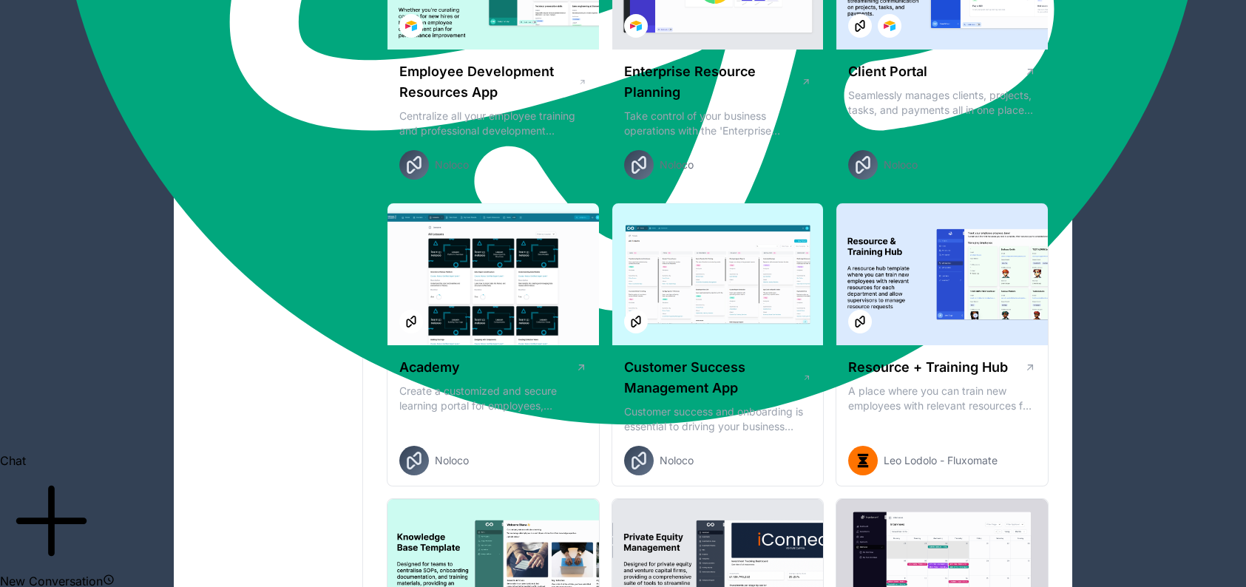
scroll to position [1378, 0]
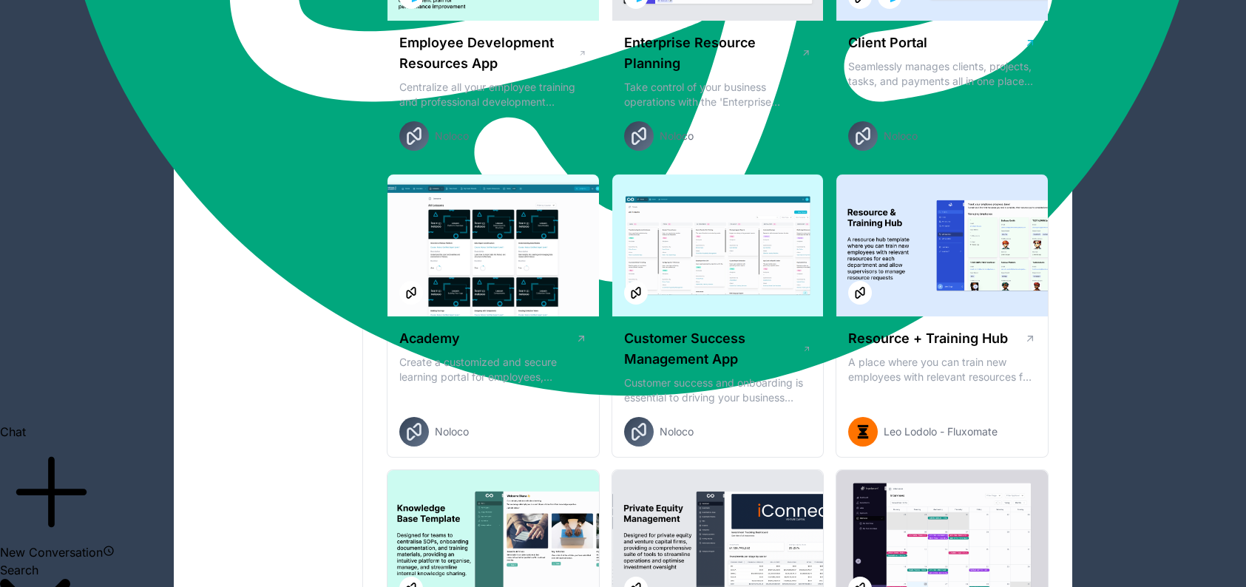
click at [949, 163] on div "Client Portal Seamlessly manages clients, projects, tasks, and payments all in …" at bounding box center [941, 92] width 211 height 142
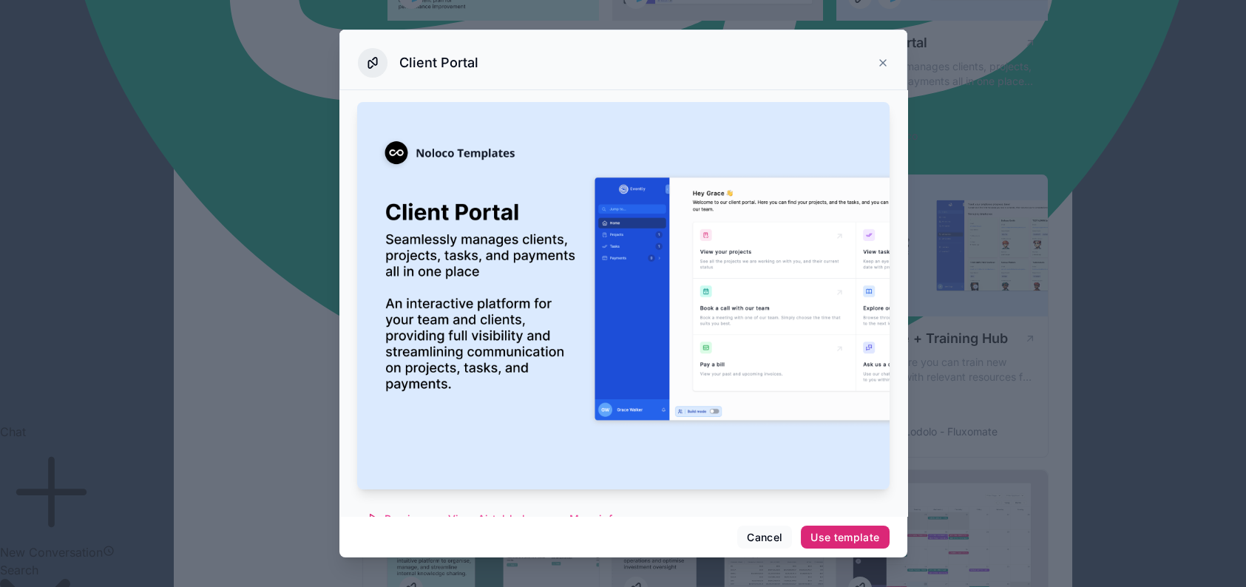
click at [875, 531] on div "Use template" at bounding box center [844, 537] width 69 height 13
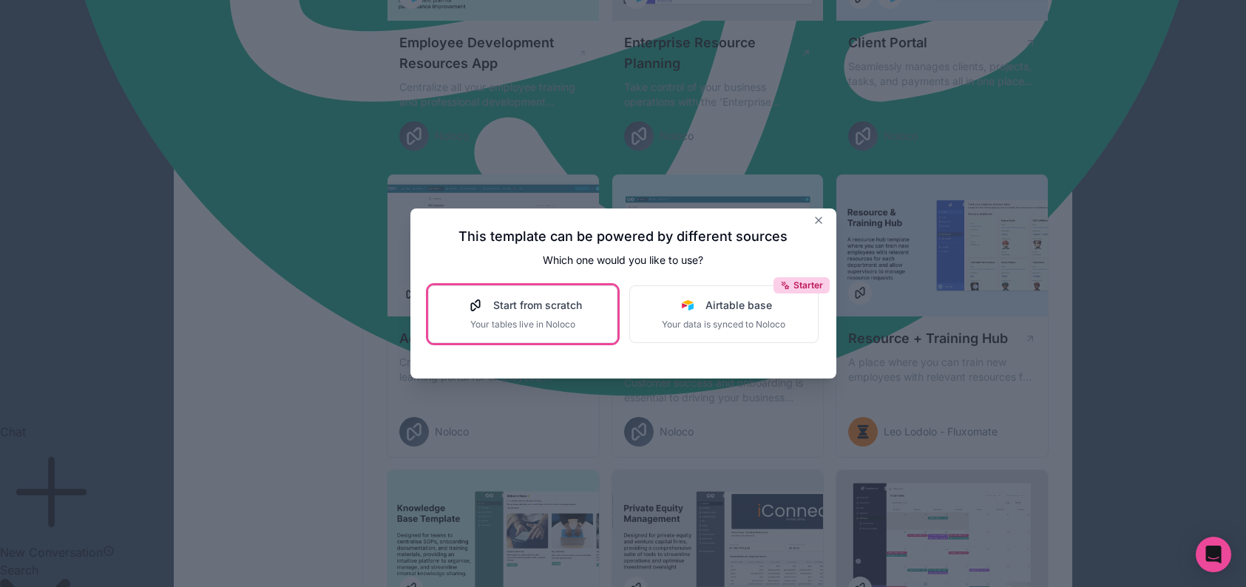
click at [501, 313] on span "Start from scratch" at bounding box center [537, 305] width 89 height 15
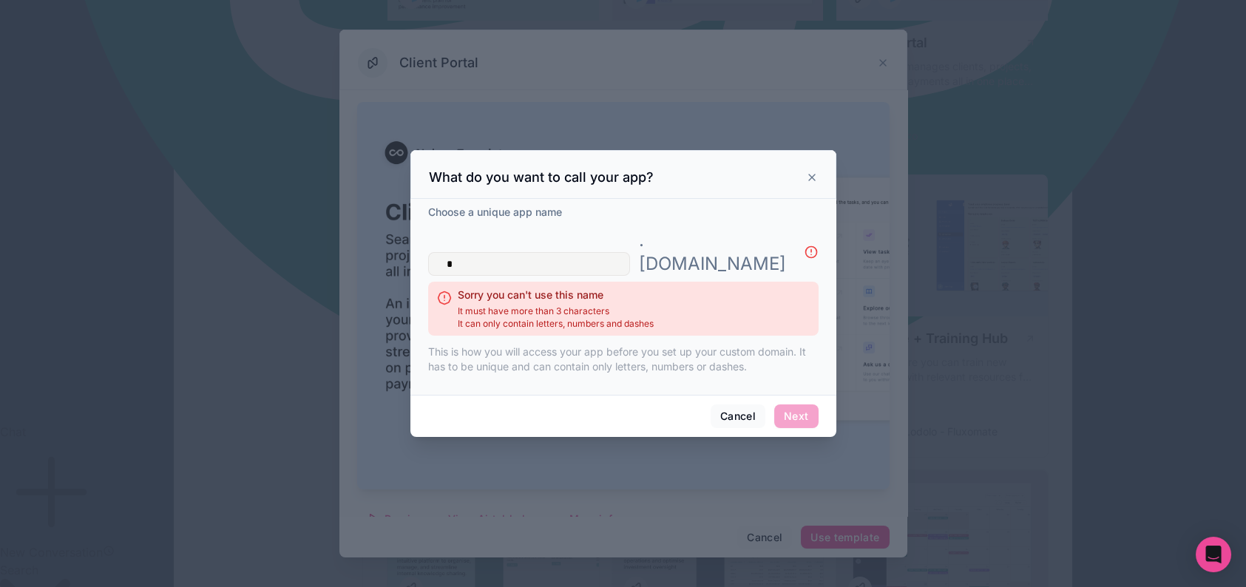
type input "*"
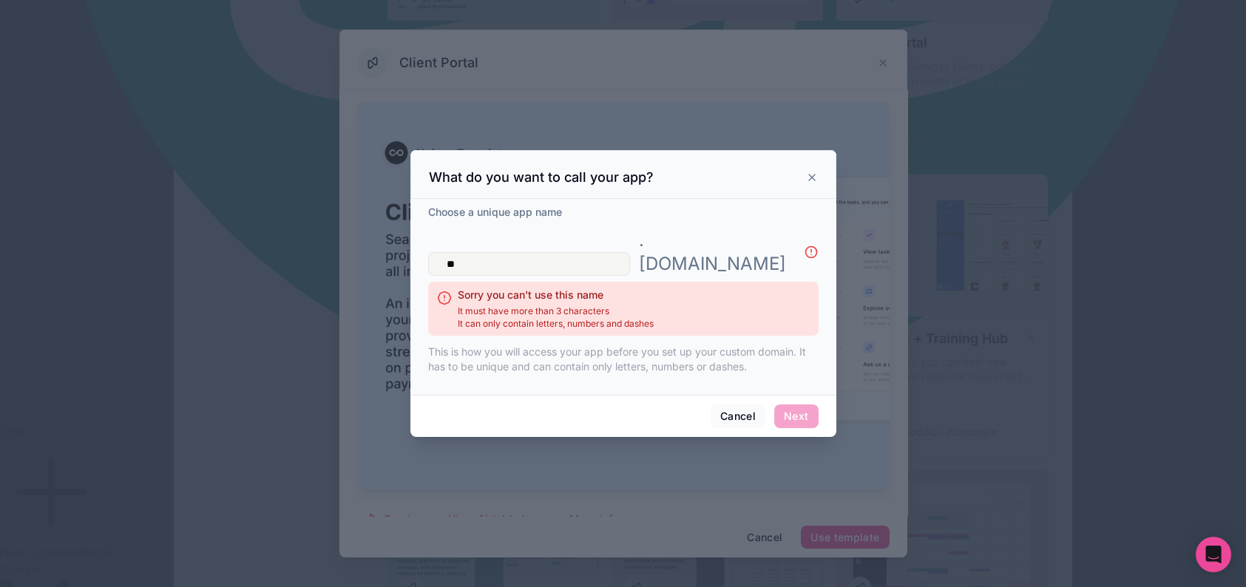
type input "*"
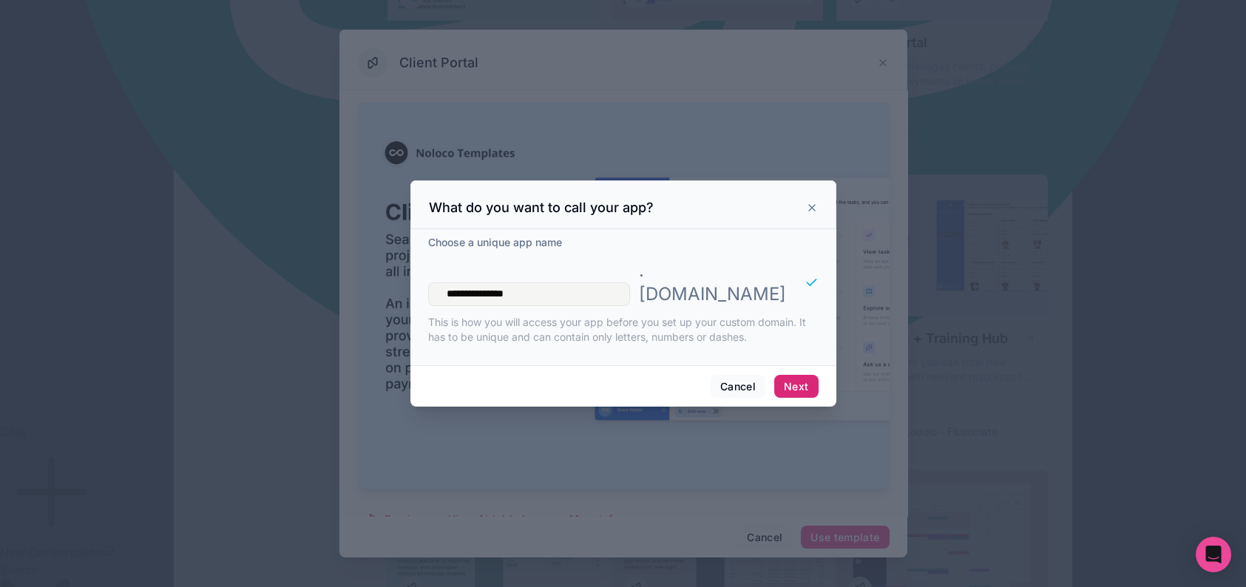
type input "**********"
click at [818, 399] on button "Next" at bounding box center [796, 387] width 44 height 24
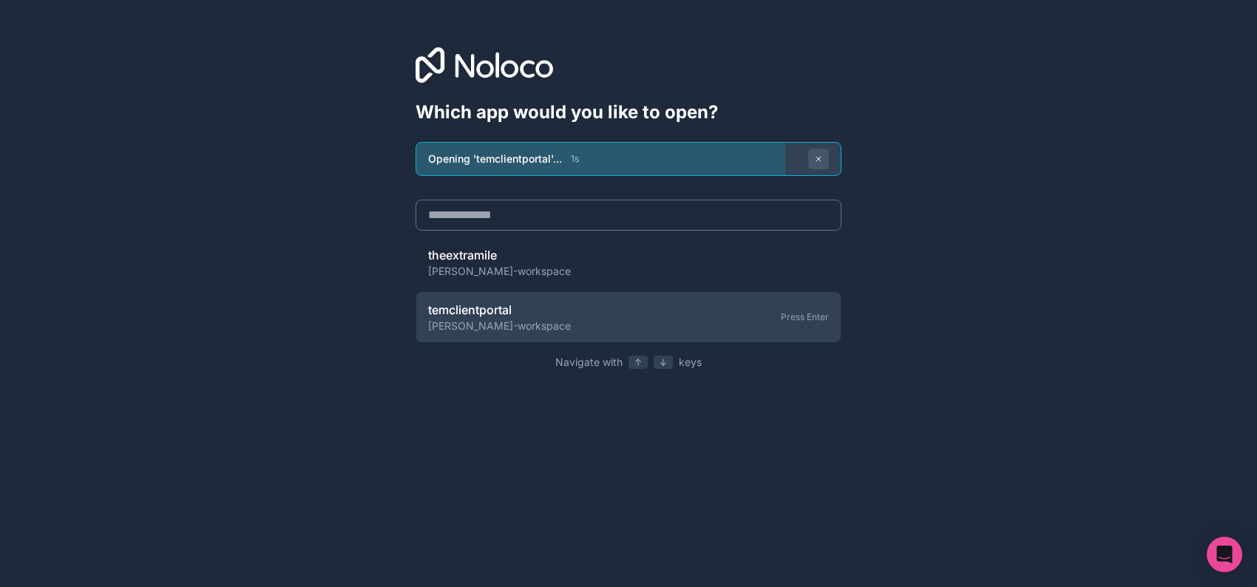
scroll to position [2290, 0]
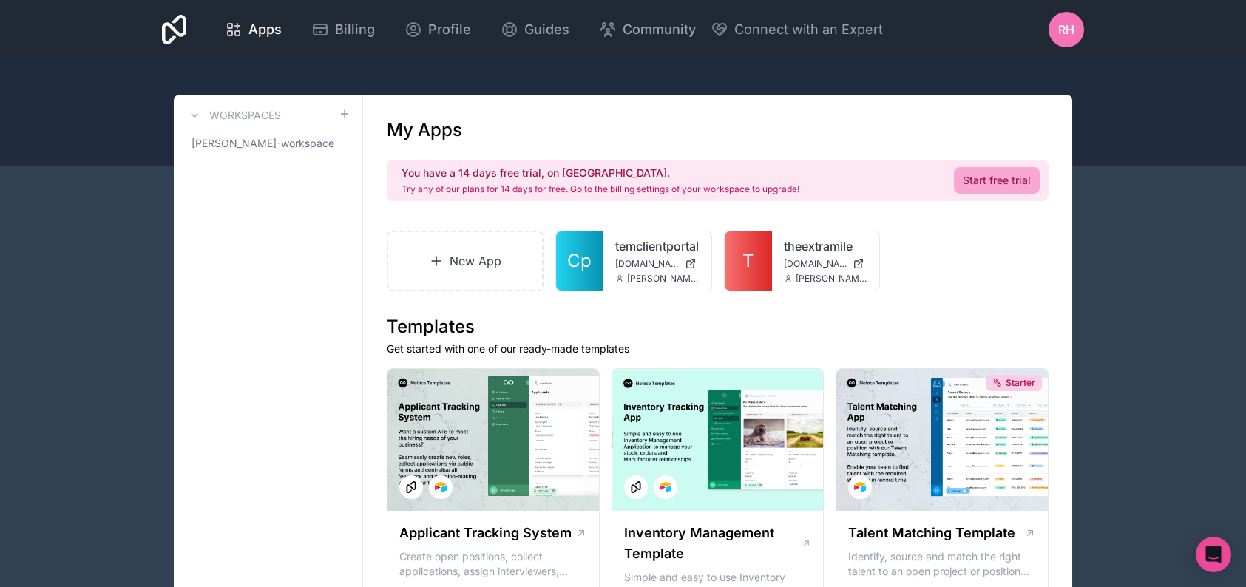
scroll to position [2290, 0]
